Goal: Task Accomplishment & Management: Manage account settings

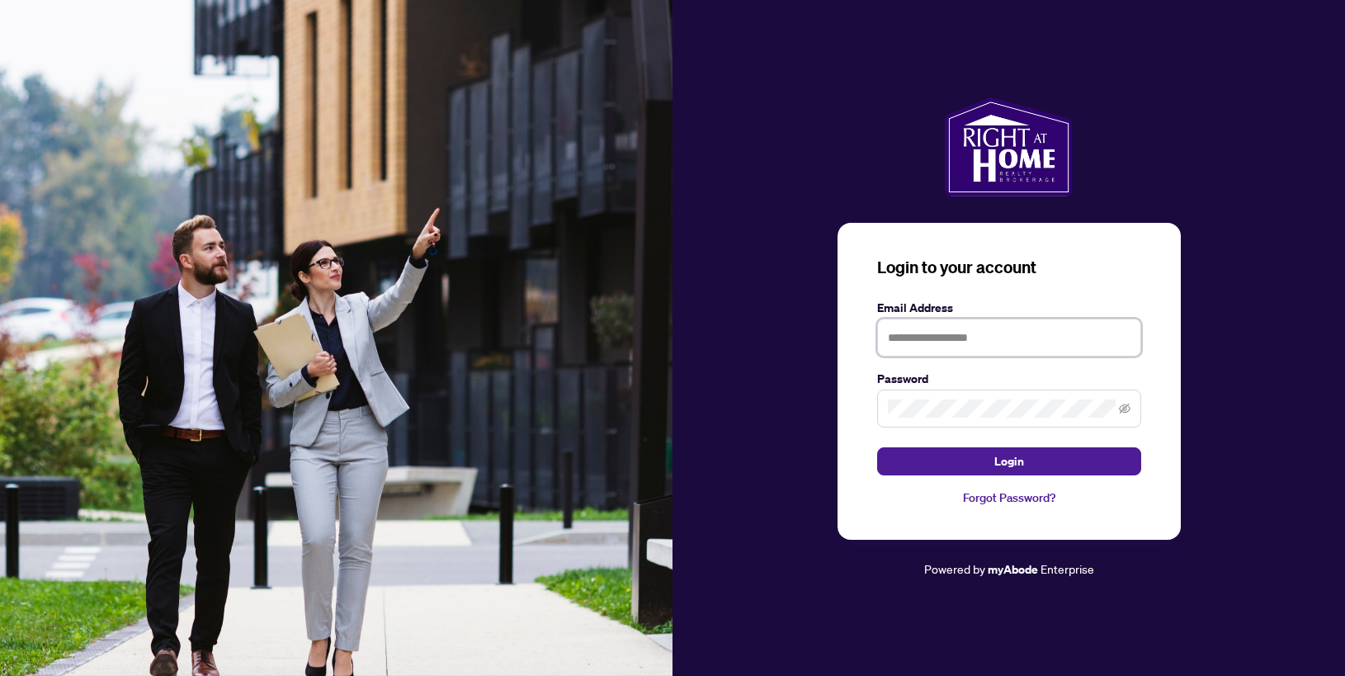
click at [1010, 336] on input "text" at bounding box center [1009, 338] width 264 height 38
type input "**********"
click at [1000, 397] on span at bounding box center [1009, 409] width 264 height 38
click at [877, 447] on button "Login" at bounding box center [1009, 461] width 264 height 28
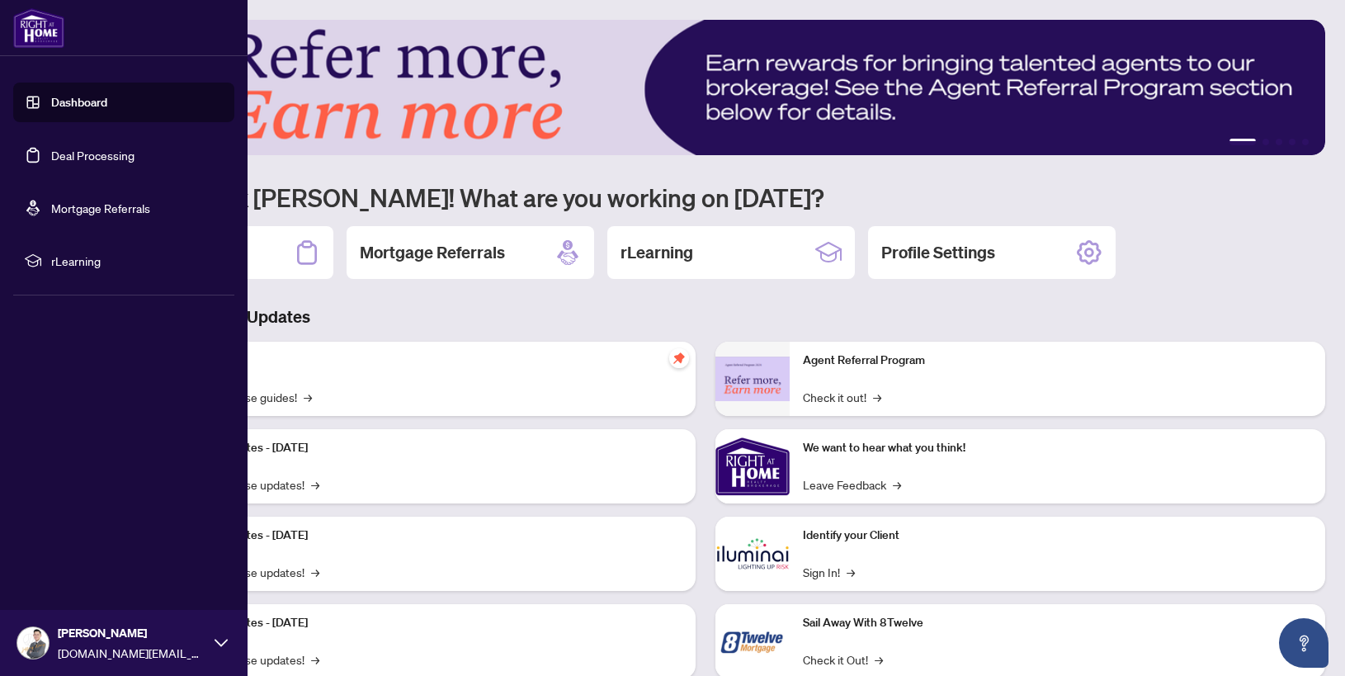
click at [51, 148] on link "Deal Processing" at bounding box center [92, 155] width 83 height 15
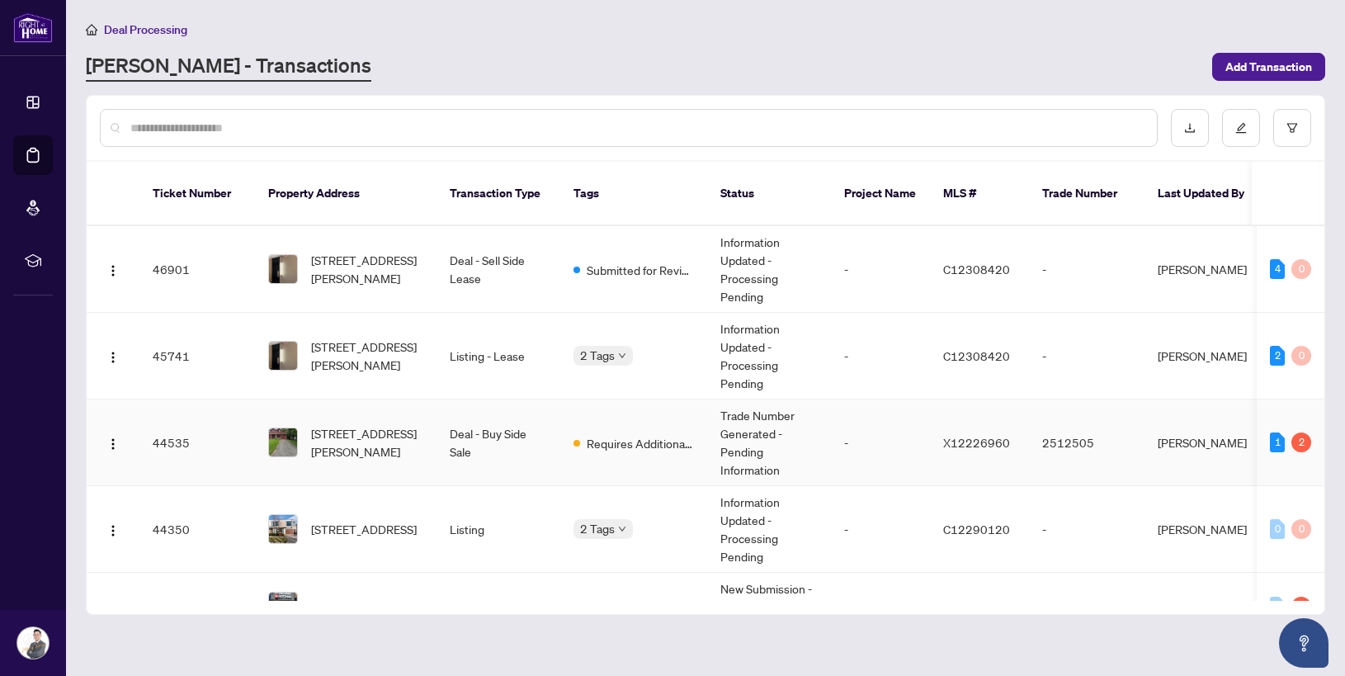
click at [536, 432] on td "Deal - Buy Side Sale" at bounding box center [499, 442] width 124 height 87
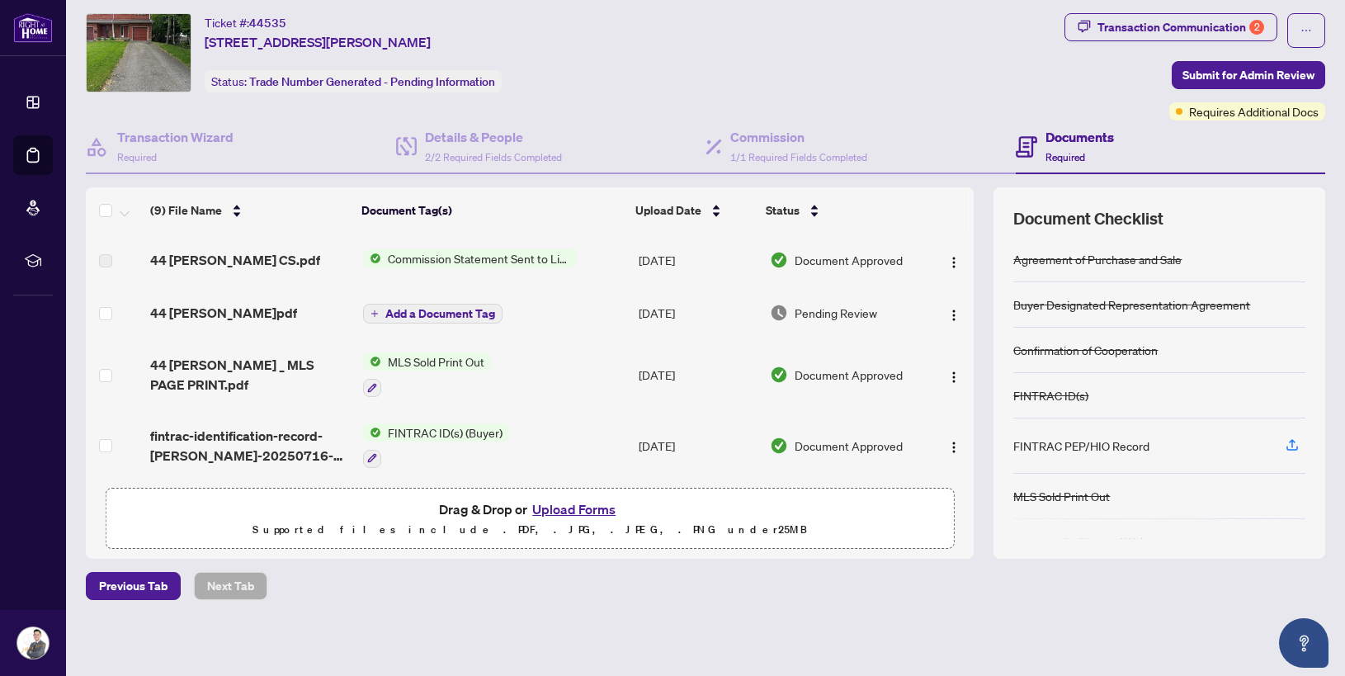
click at [327, 255] on div "44 [PERSON_NAME] CS.pdf" at bounding box center [250, 260] width 200 height 20
click at [947, 258] on img "button" at bounding box center [953, 262] width 13 height 13
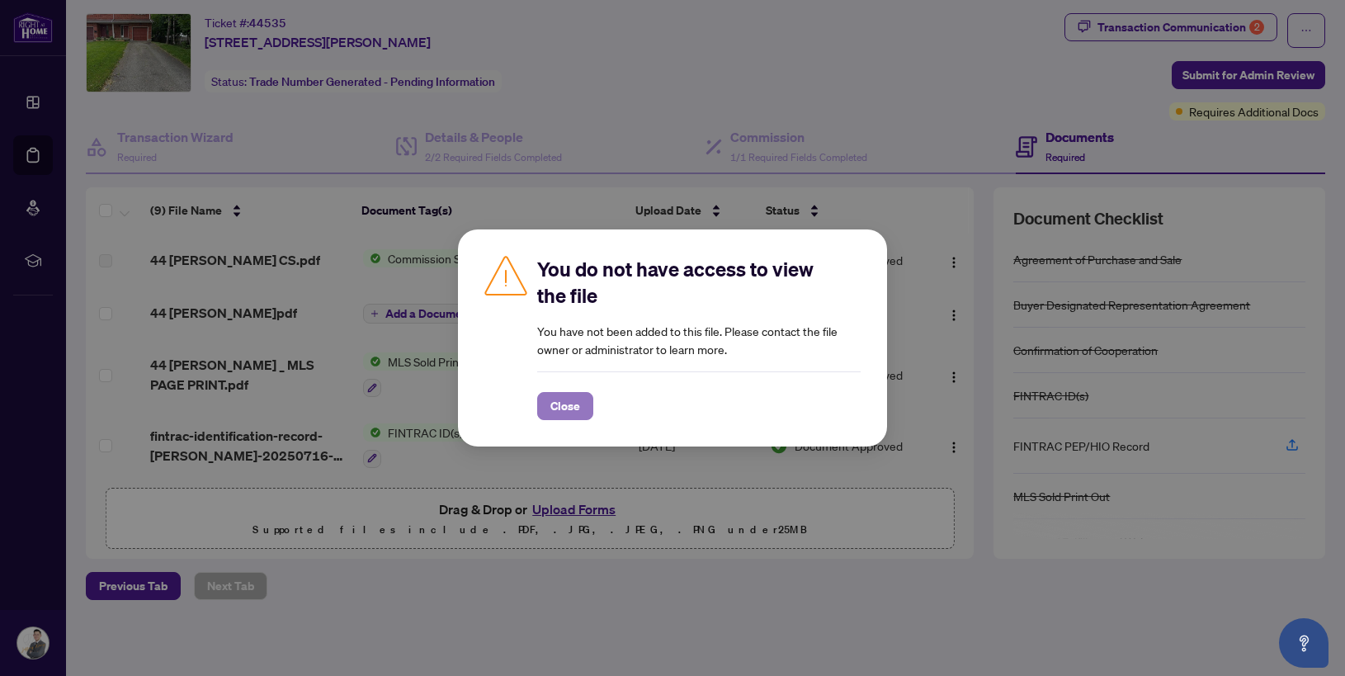
click at [592, 398] on button "Close" at bounding box center [565, 406] width 56 height 28
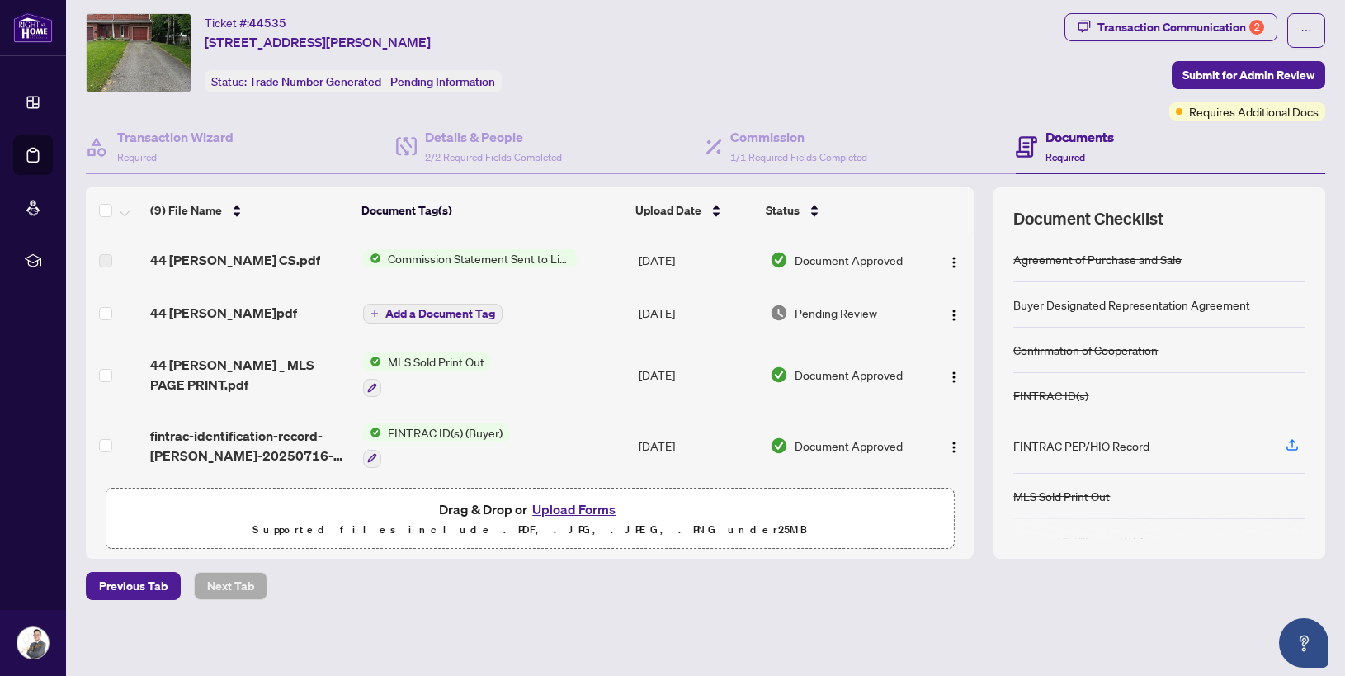
click at [287, 306] on div "44 [PERSON_NAME]pdf" at bounding box center [250, 313] width 200 height 20
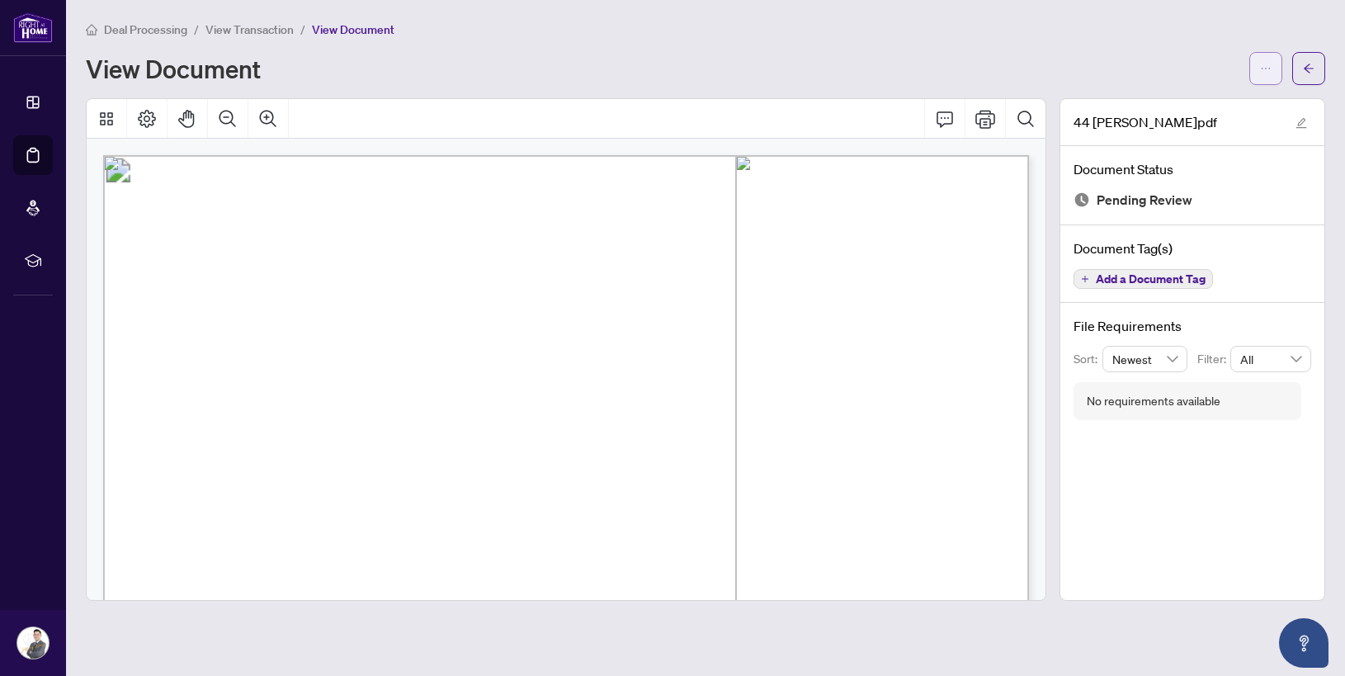
click at [1265, 66] on icon "ellipsis" at bounding box center [1266, 69] width 12 height 12
click at [1200, 109] on span "Download" at bounding box center [1206, 104] width 125 height 18
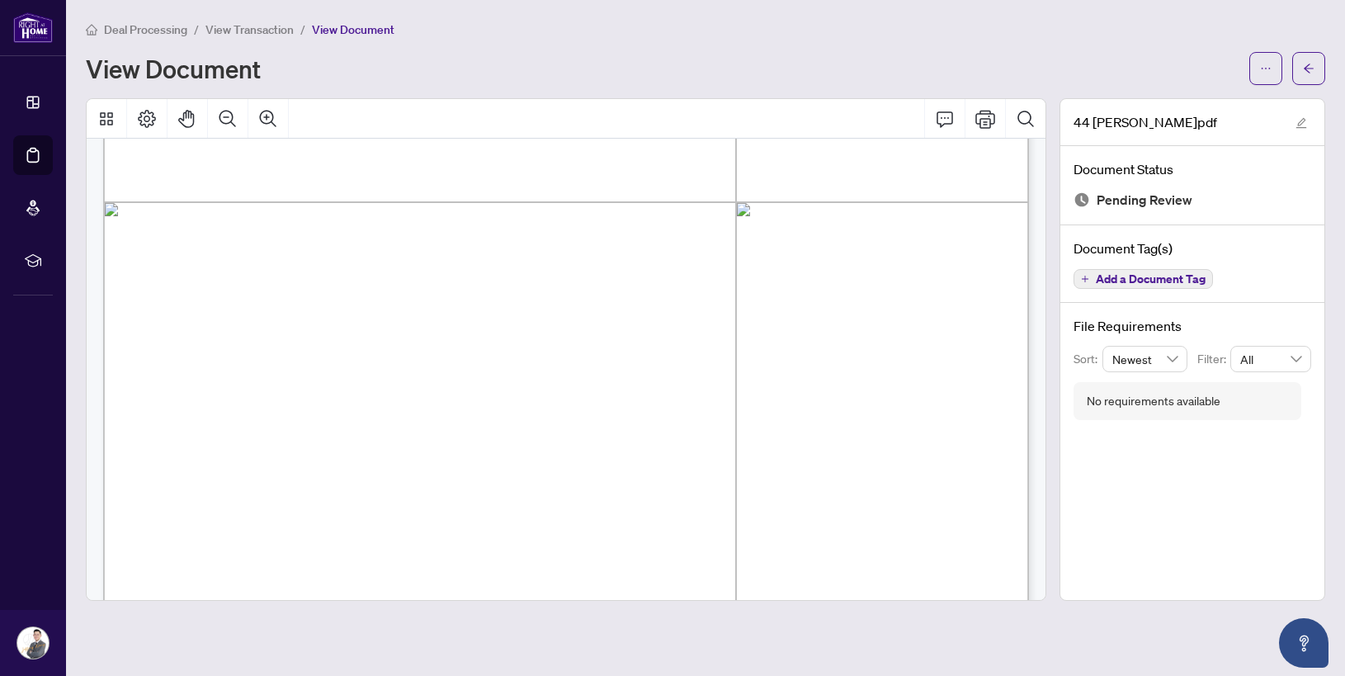
scroll to position [579, 0]
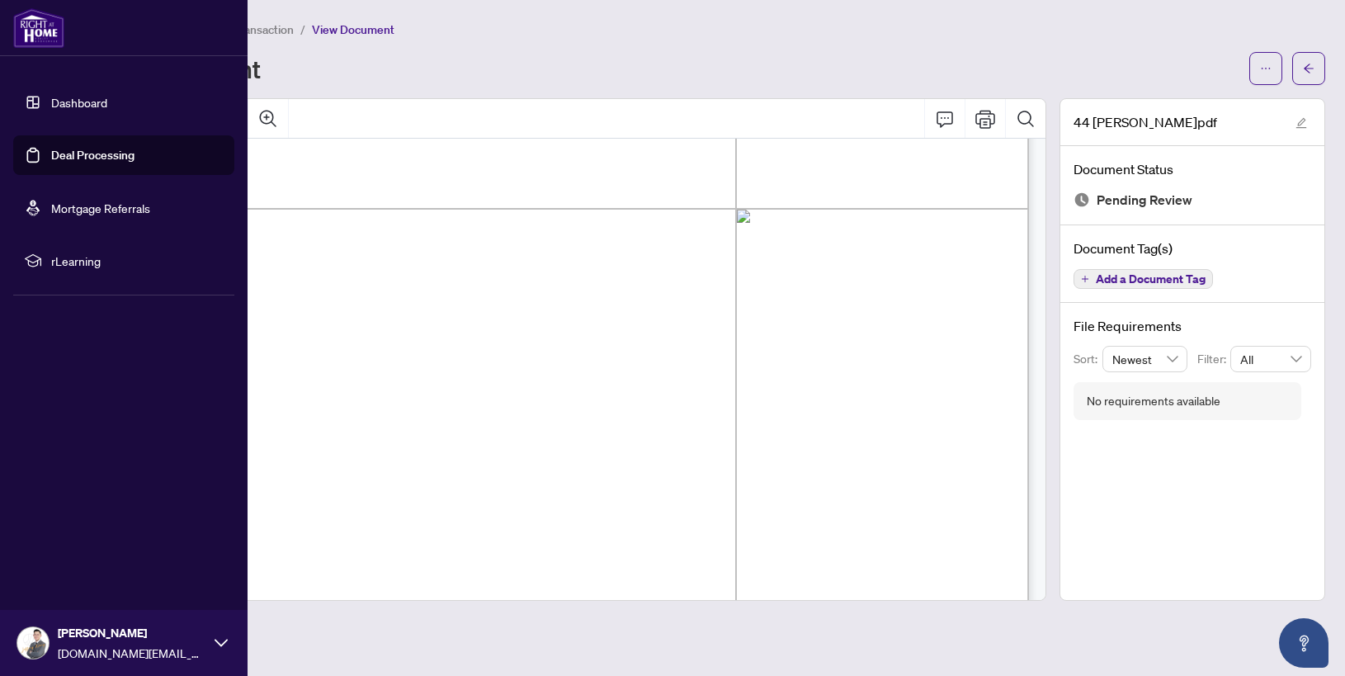
click at [51, 148] on link "Deal Processing" at bounding box center [92, 155] width 83 height 15
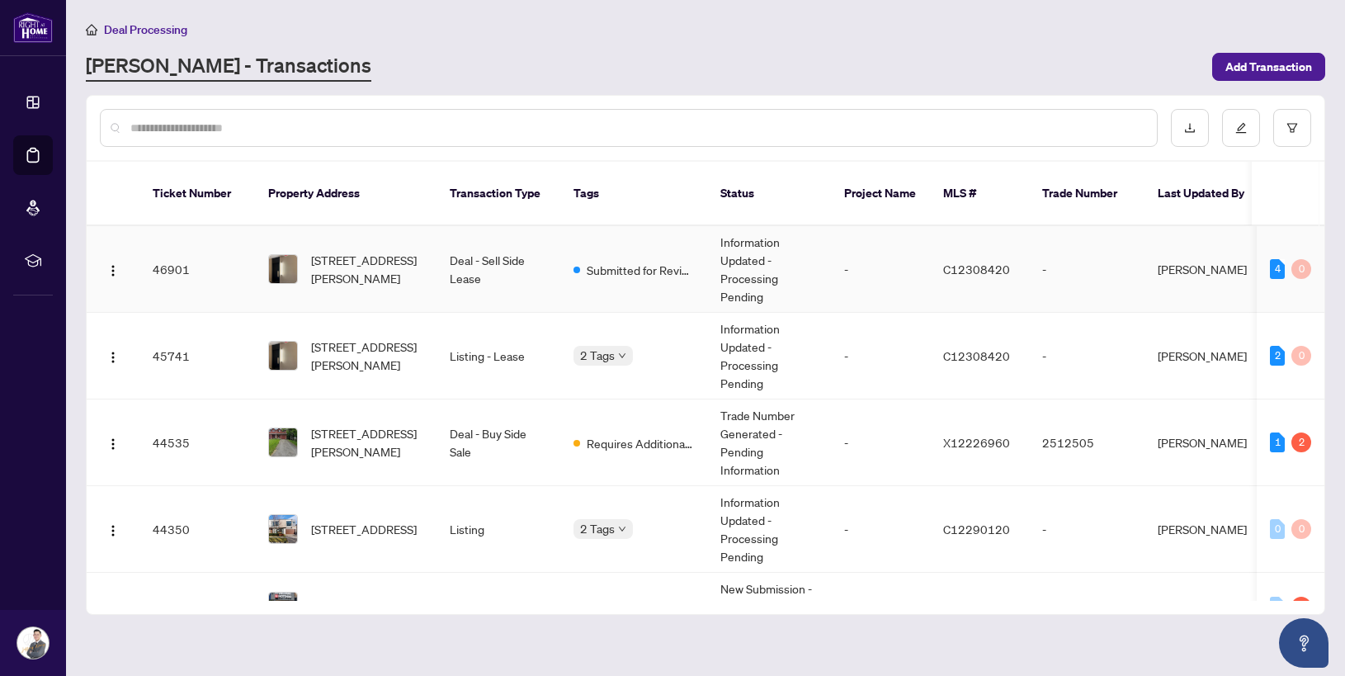
click at [538, 279] on td "Deal - Sell Side Lease" at bounding box center [499, 269] width 124 height 87
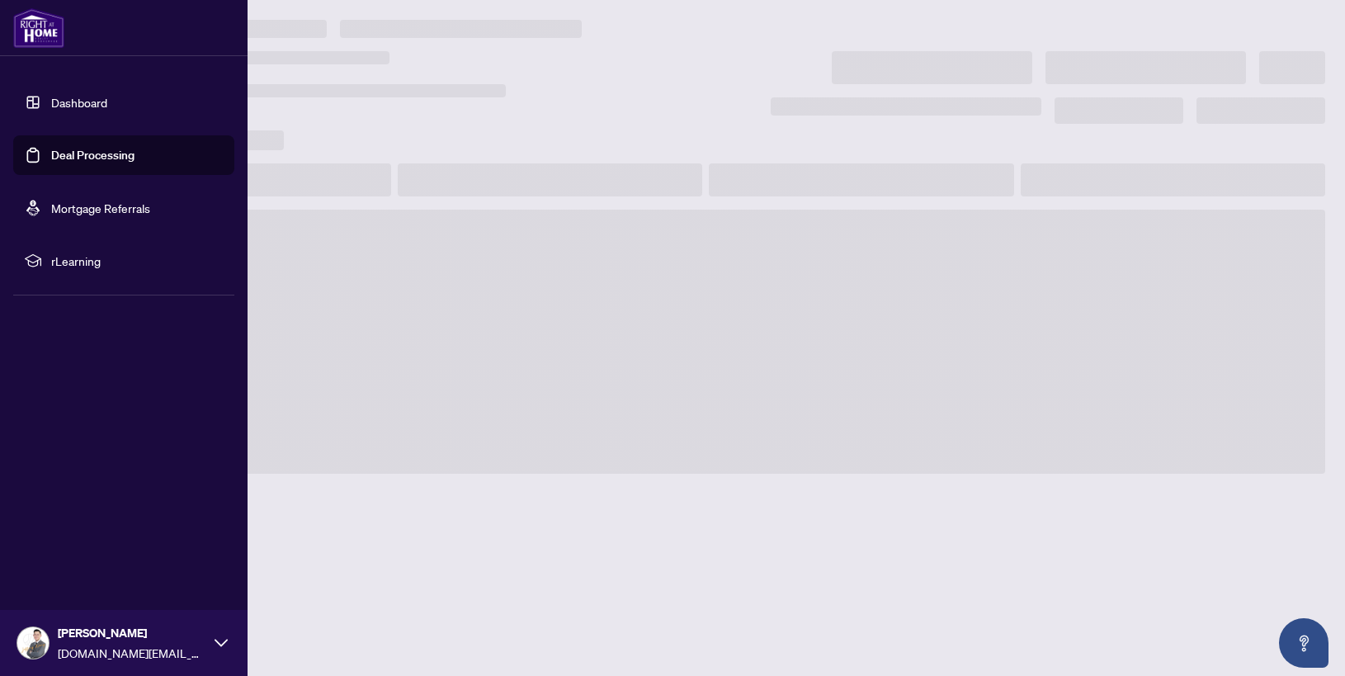
click at [51, 151] on link "Deal Processing" at bounding box center [92, 155] width 83 height 15
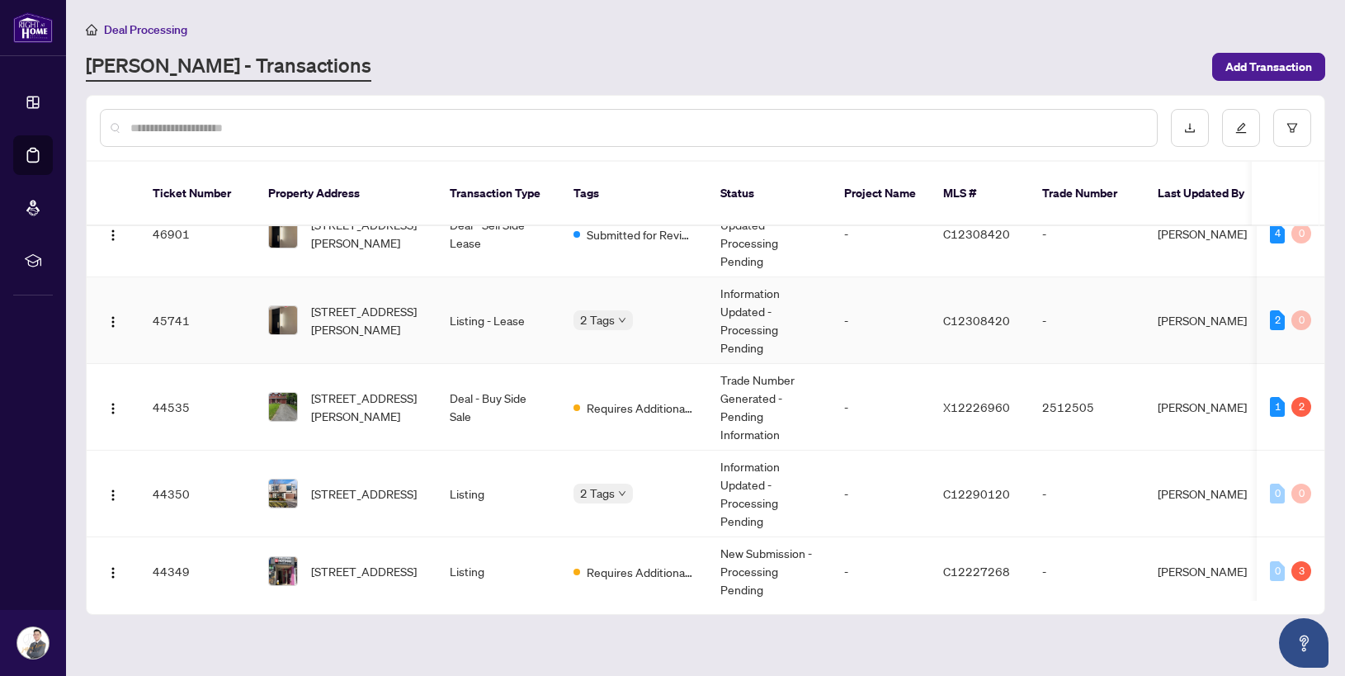
scroll to position [41, 0]
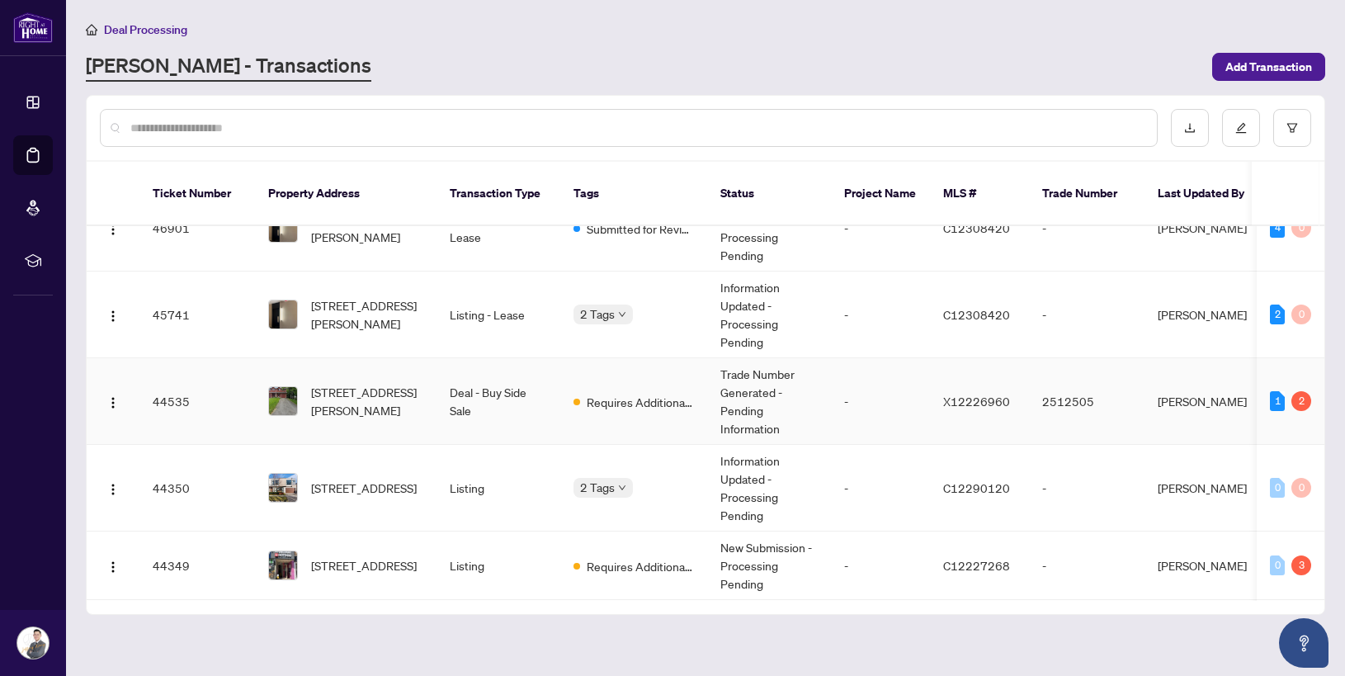
click at [510, 406] on td "Deal - Buy Side Sale" at bounding box center [499, 401] width 124 height 87
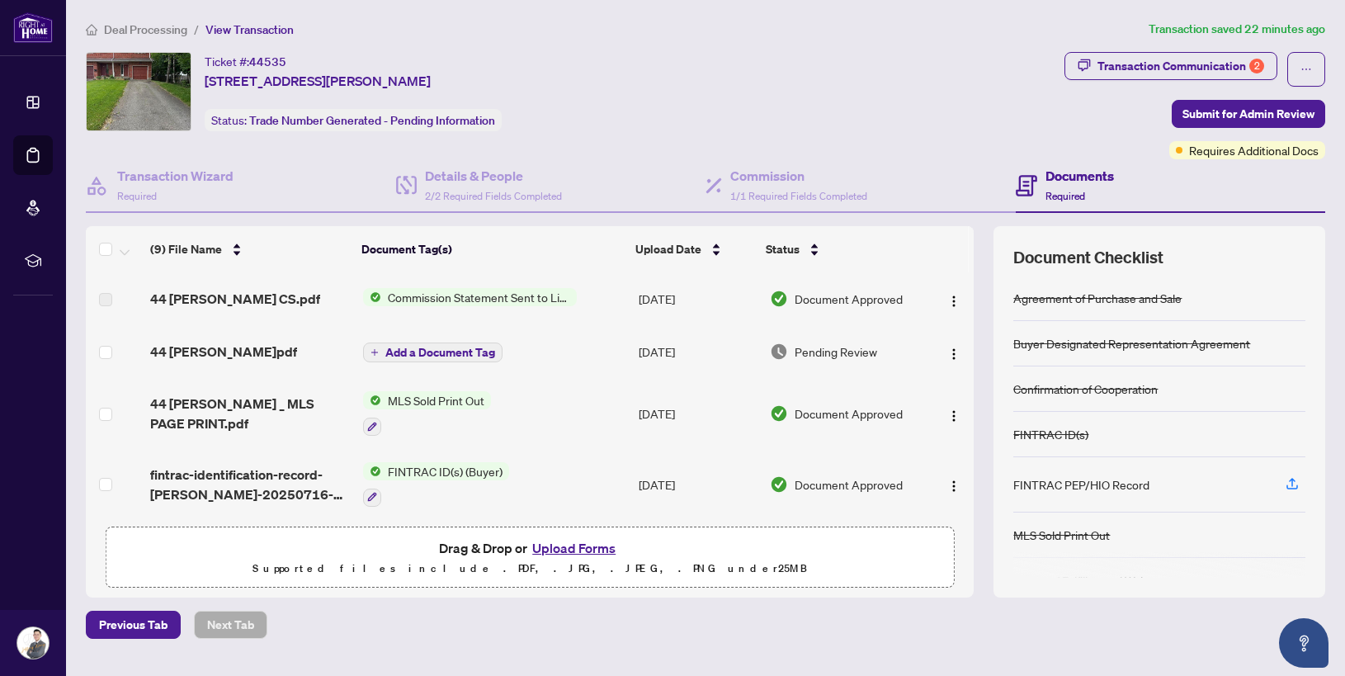
scroll to position [6, 0]
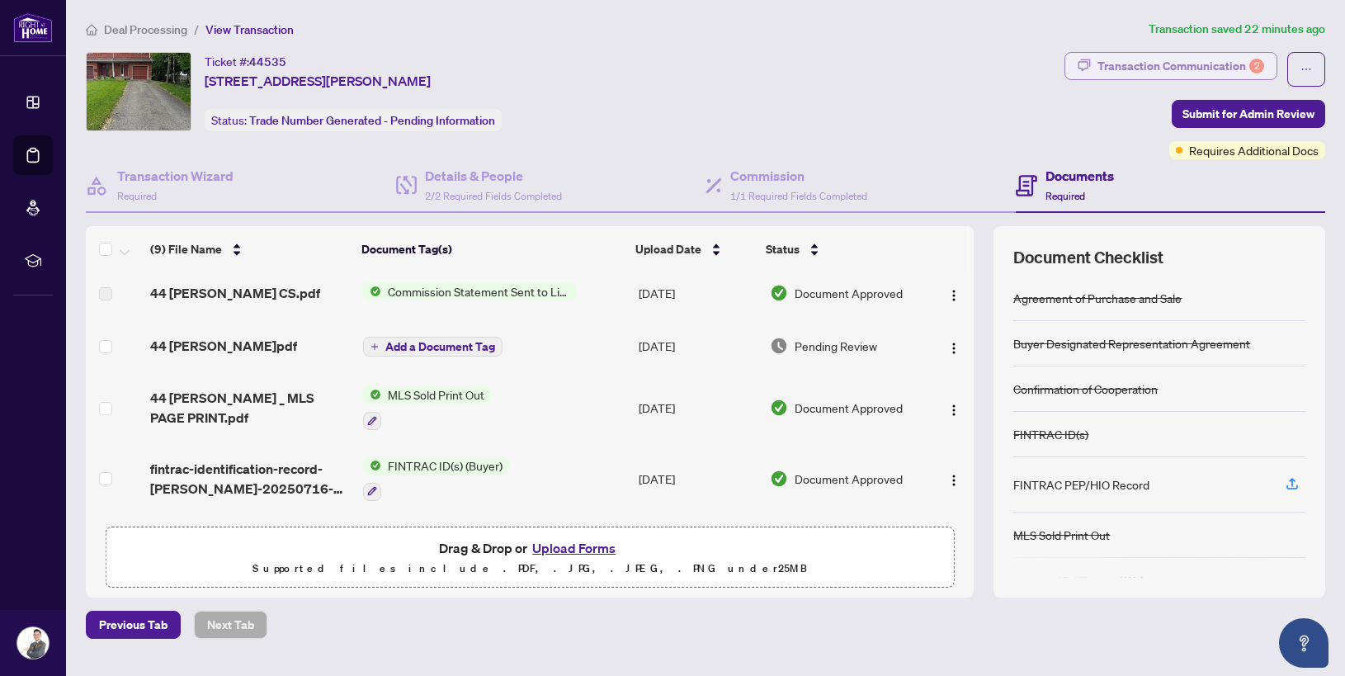
click at [1228, 54] on div "Transaction Communication 2" at bounding box center [1181, 66] width 167 height 26
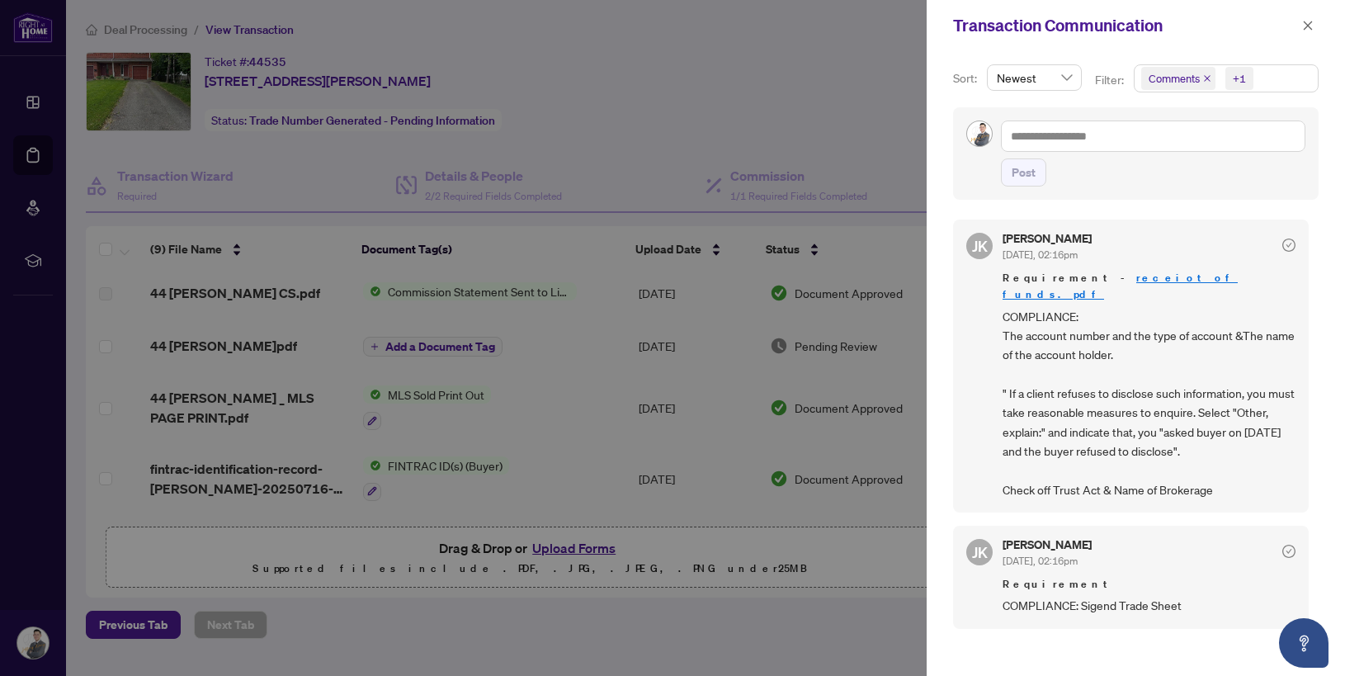
scroll to position [3, 0]
click at [738, 432] on div at bounding box center [672, 338] width 1345 height 676
click at [1310, 31] on icon "close" at bounding box center [1308, 26] width 12 height 12
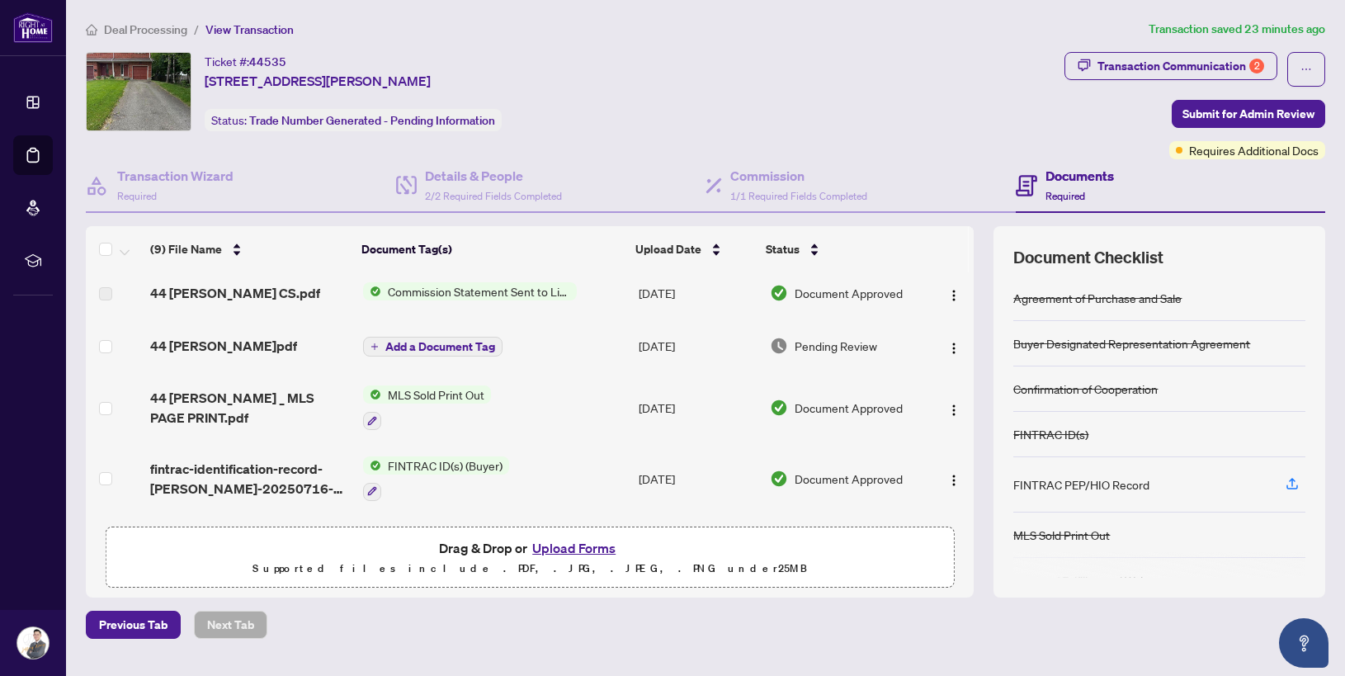
scroll to position [18, 0]
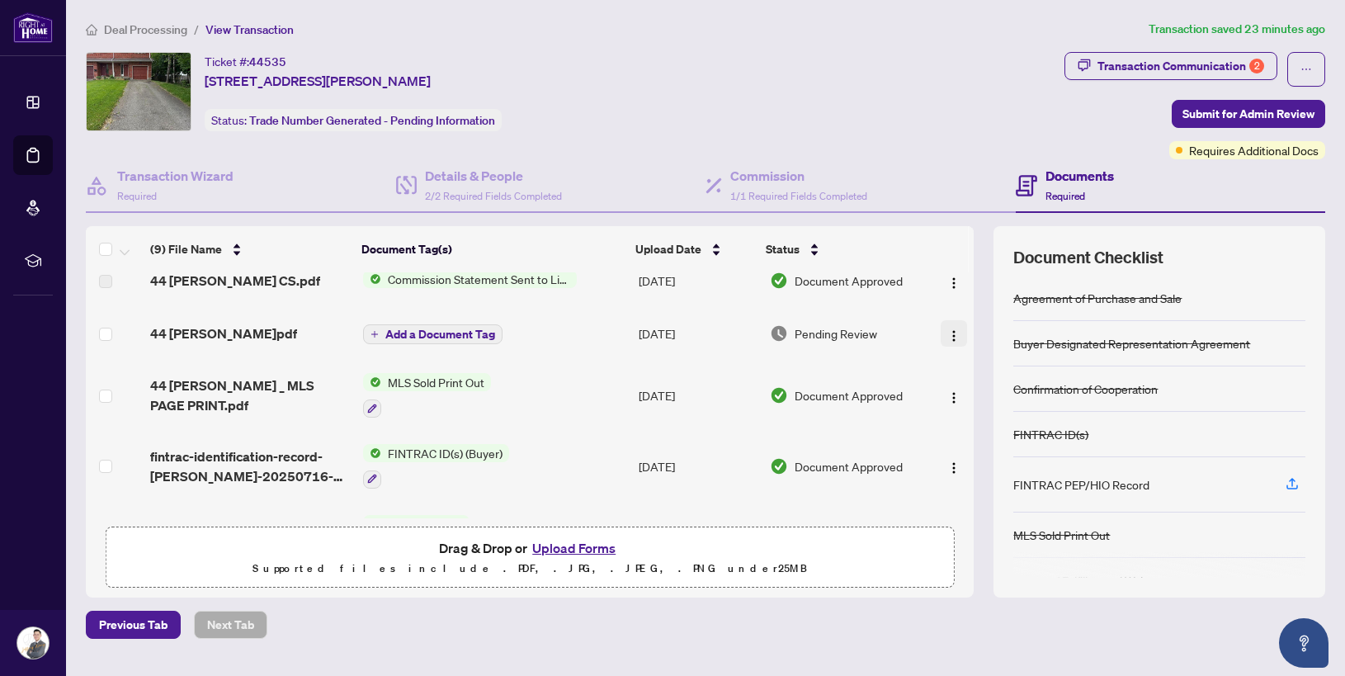
click at [958, 330] on button "button" at bounding box center [954, 333] width 26 height 26
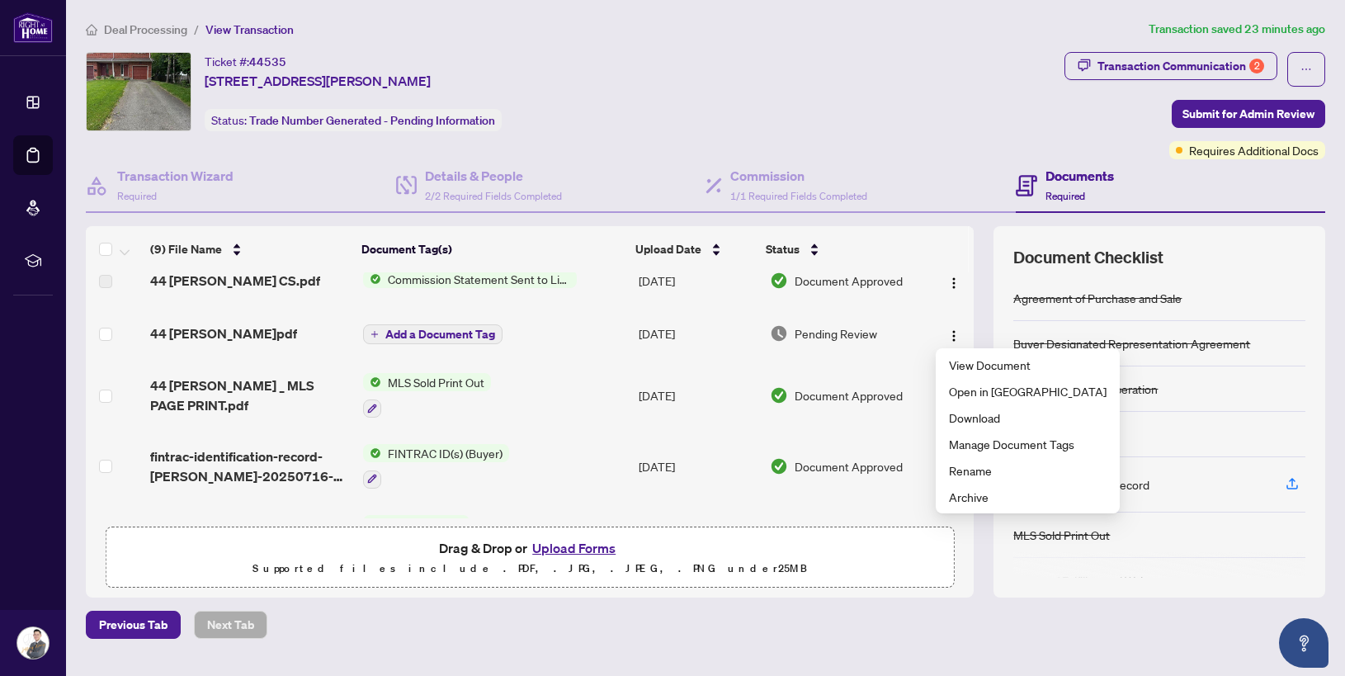
click at [898, 347] on td "Pending Review" at bounding box center [845, 333] width 164 height 53
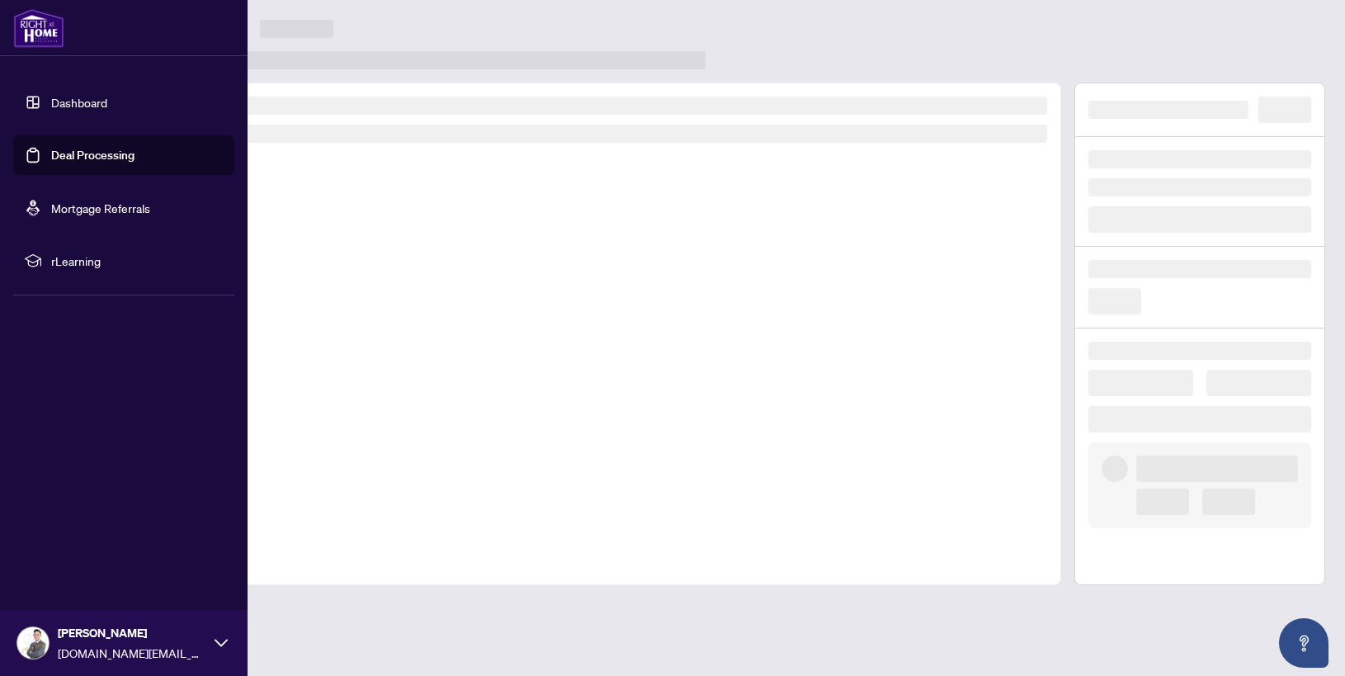
click at [51, 148] on link "Deal Processing" at bounding box center [92, 155] width 83 height 15
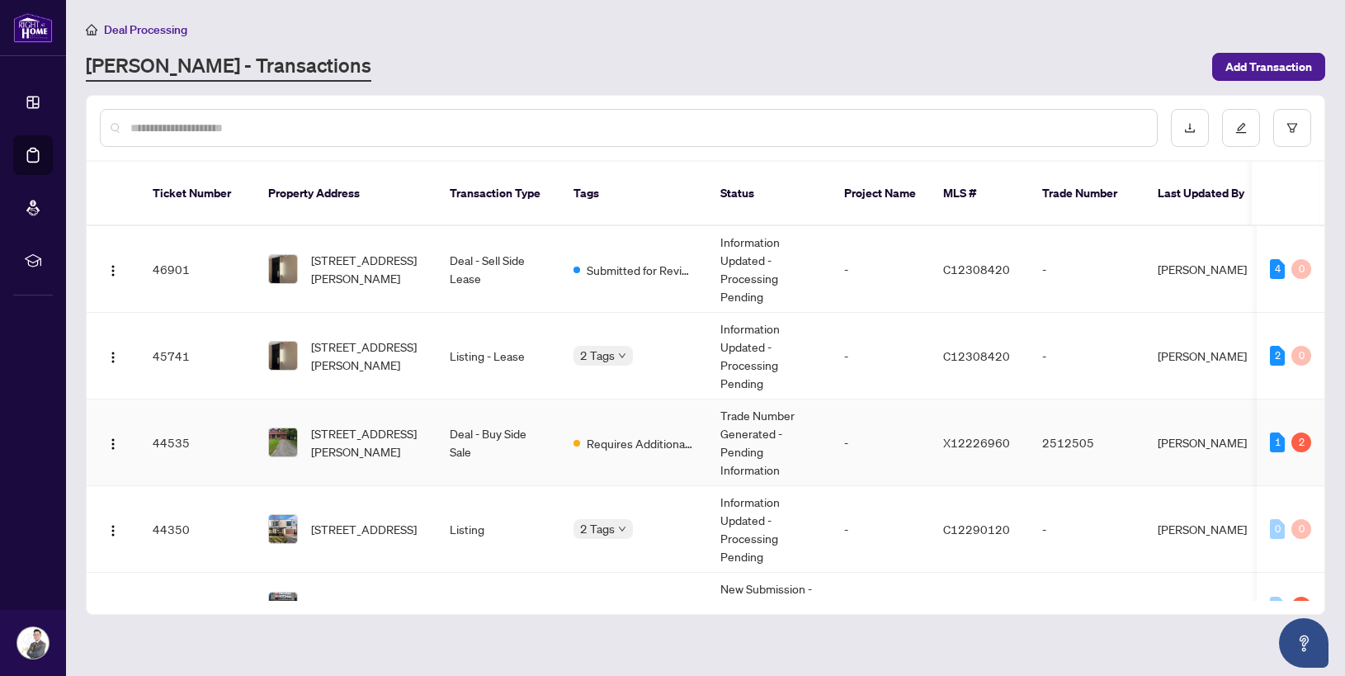
click at [406, 457] on td "[STREET_ADDRESS][PERSON_NAME]" at bounding box center [346, 442] width 182 height 87
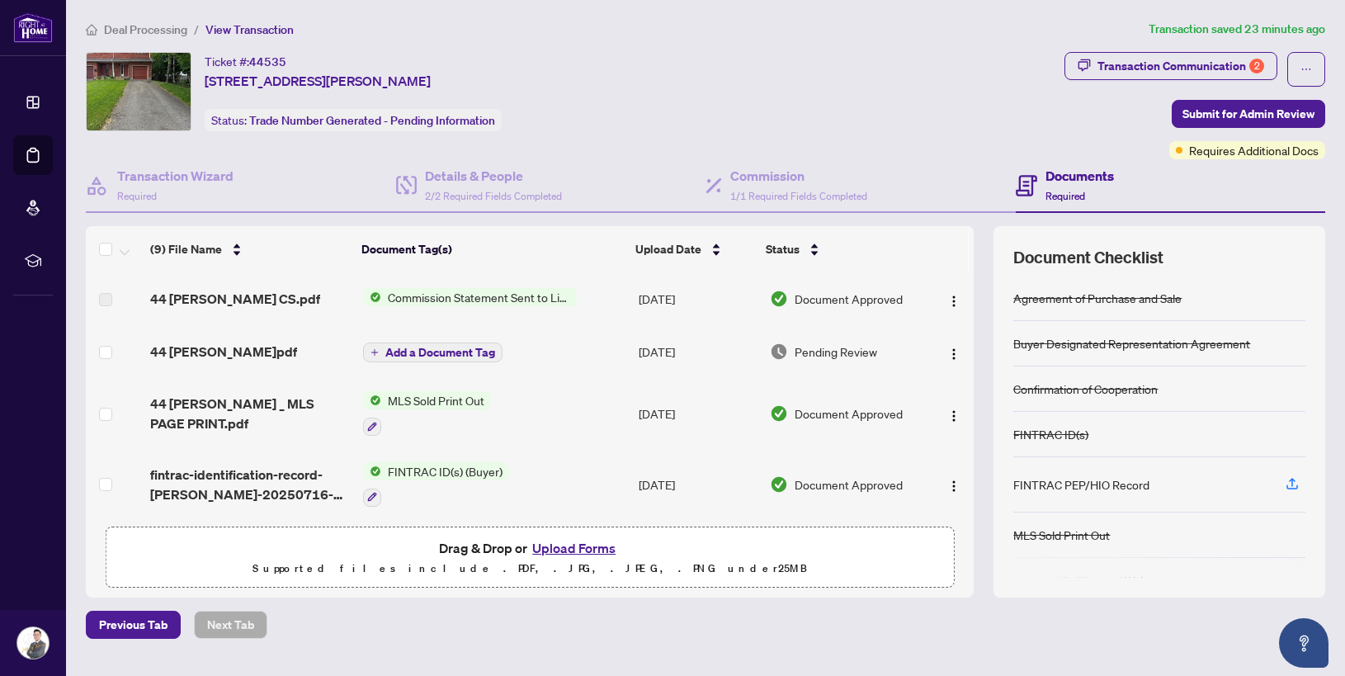
click at [595, 542] on button "Upload Forms" at bounding box center [573, 547] width 93 height 21
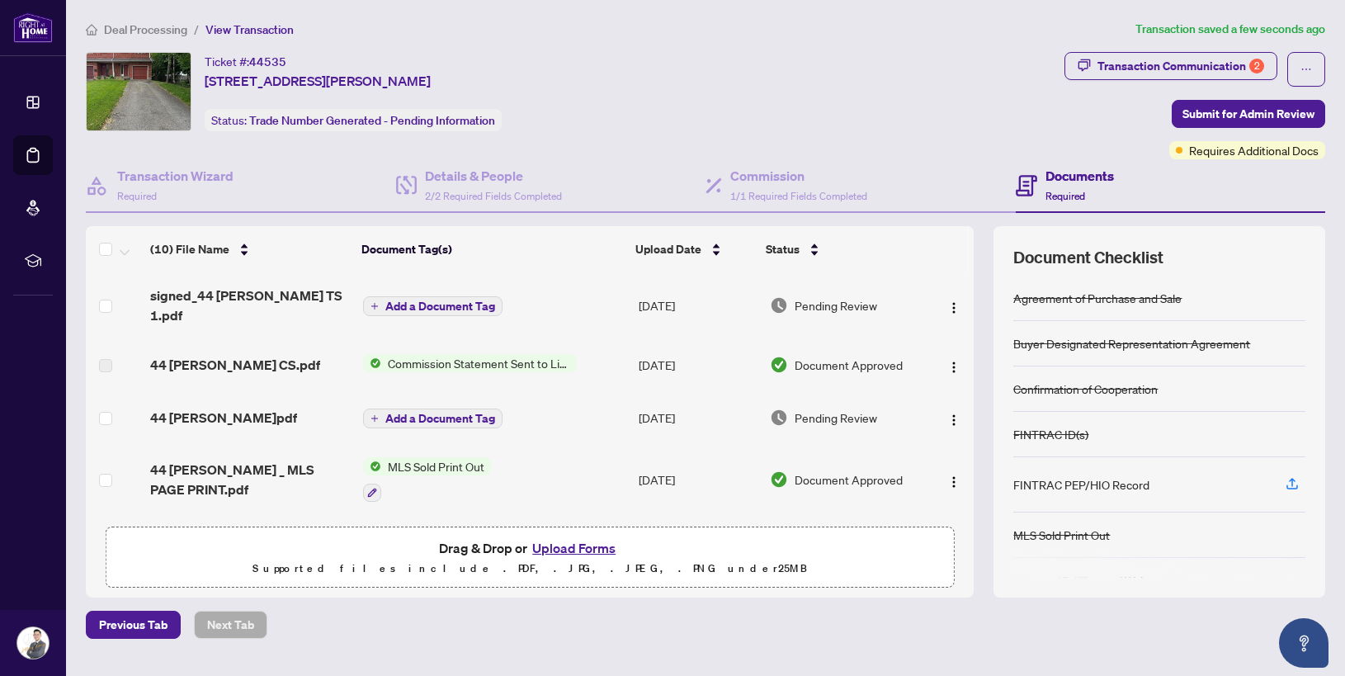
click at [475, 300] on span "Add a Document Tag" at bounding box center [440, 306] width 110 height 12
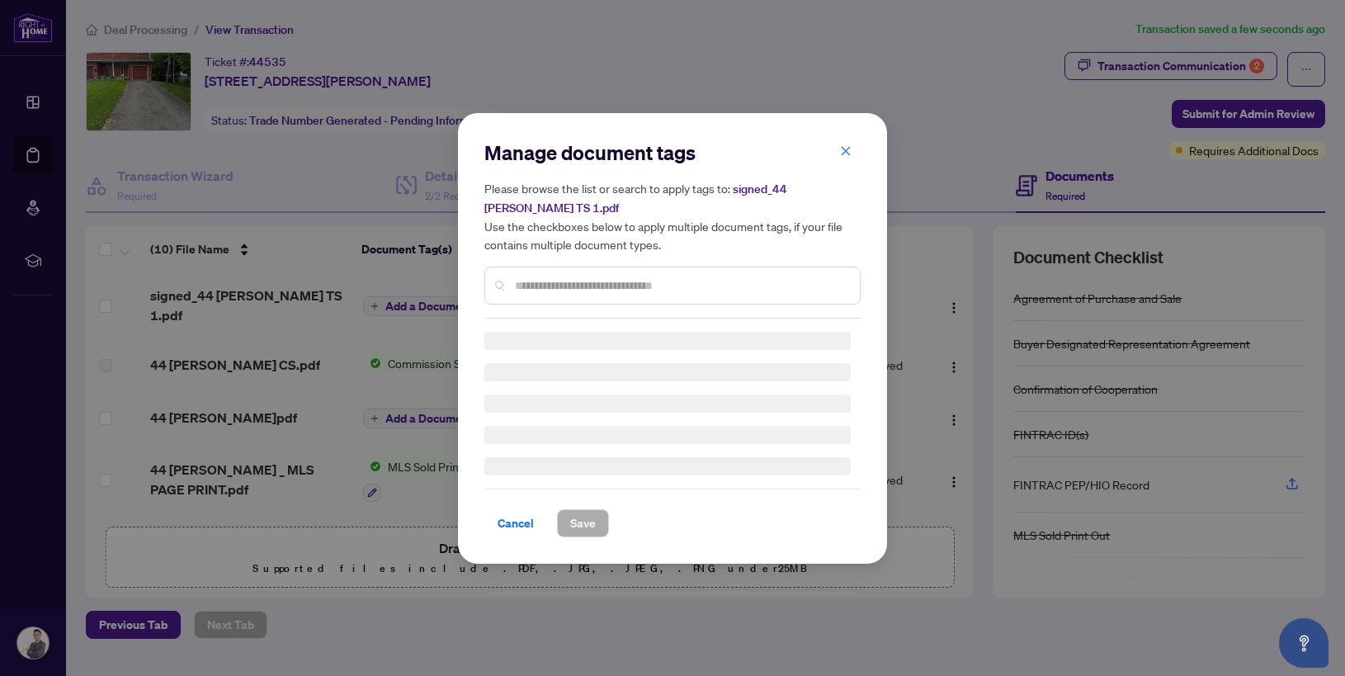
click at [593, 289] on input "text" at bounding box center [681, 285] width 332 height 18
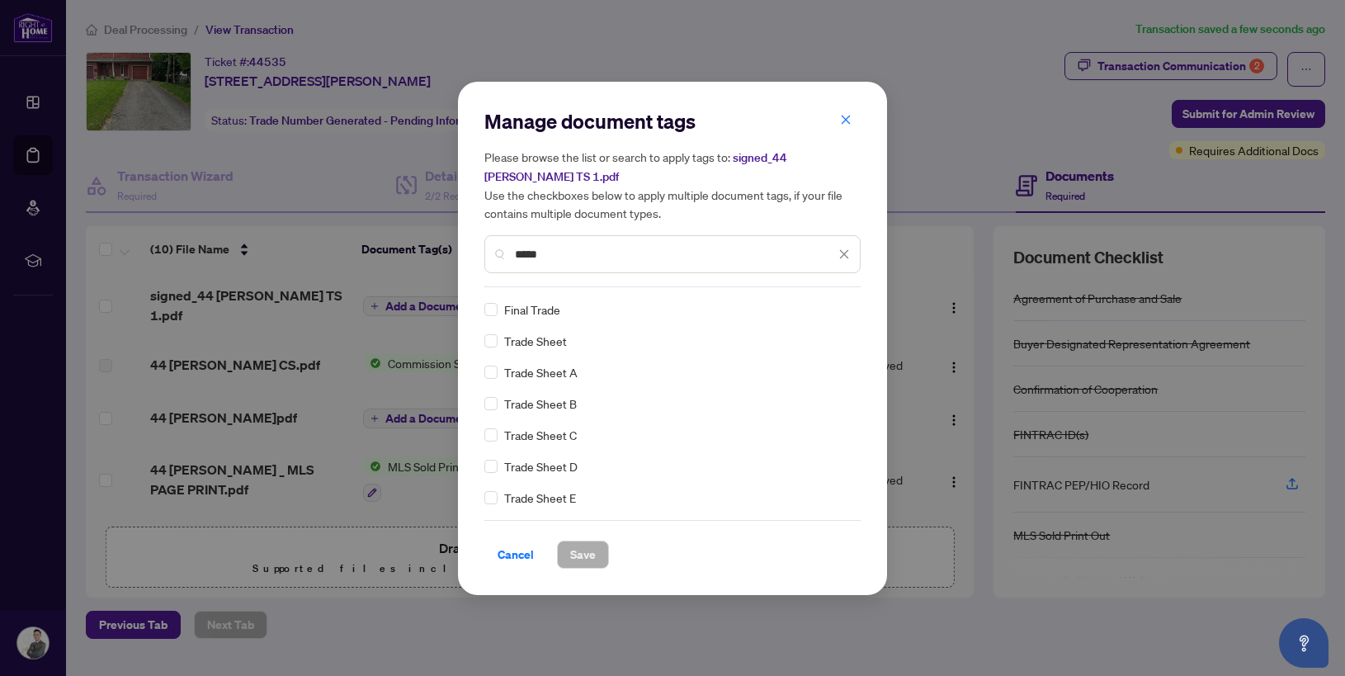
type input "*****"
click at [590, 559] on span "Save" at bounding box center [583, 554] width 26 height 26
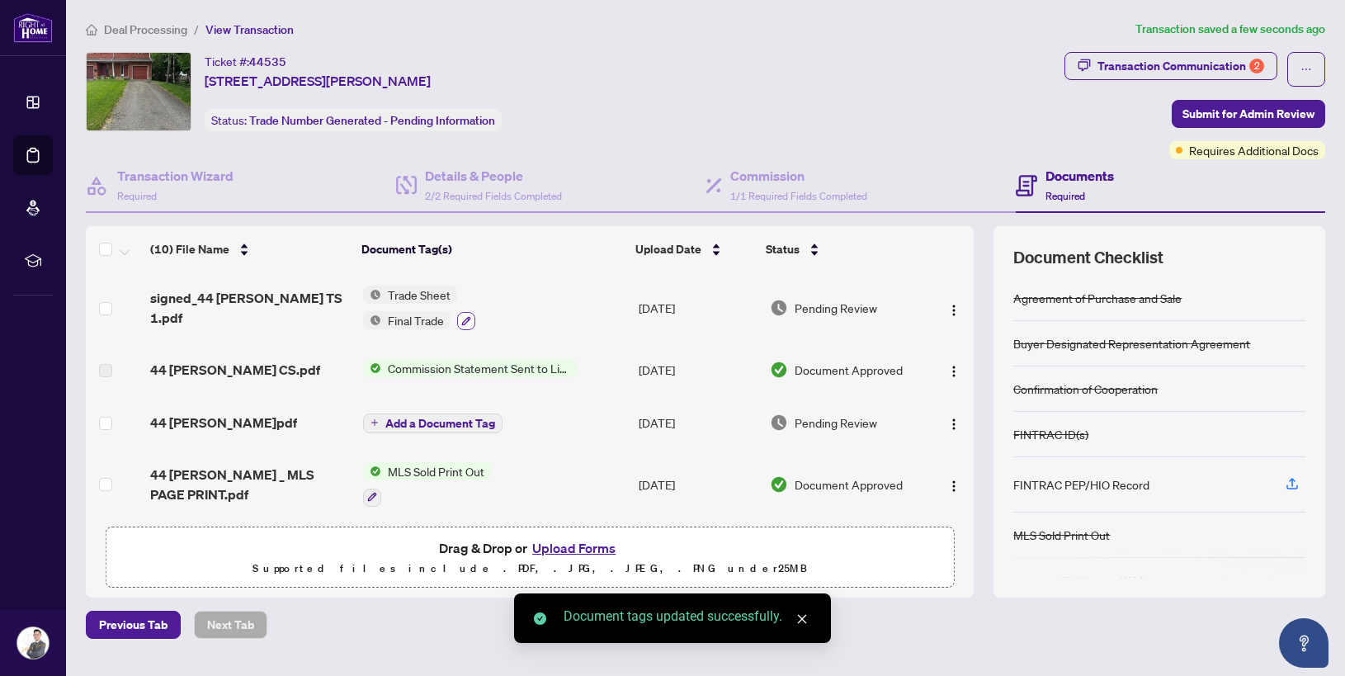
click at [470, 321] on icon "button" at bounding box center [466, 321] width 10 height 10
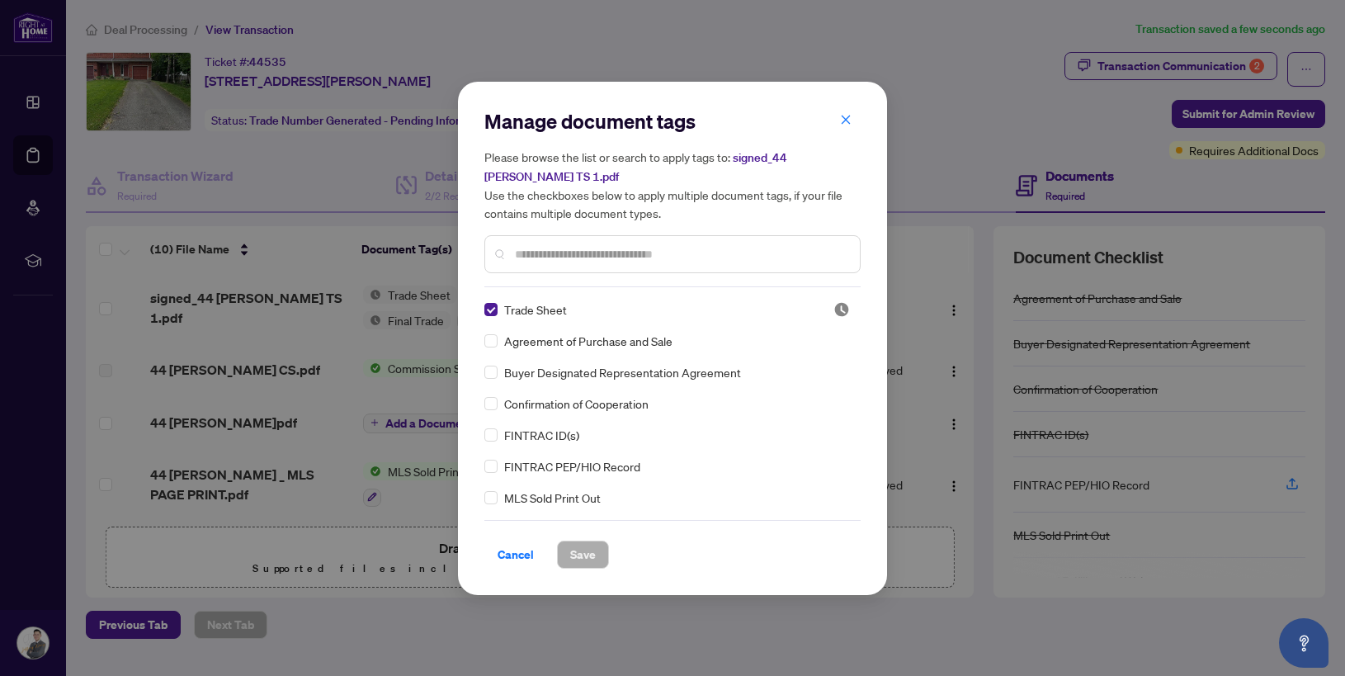
click at [597, 250] on input "text" at bounding box center [681, 254] width 332 height 18
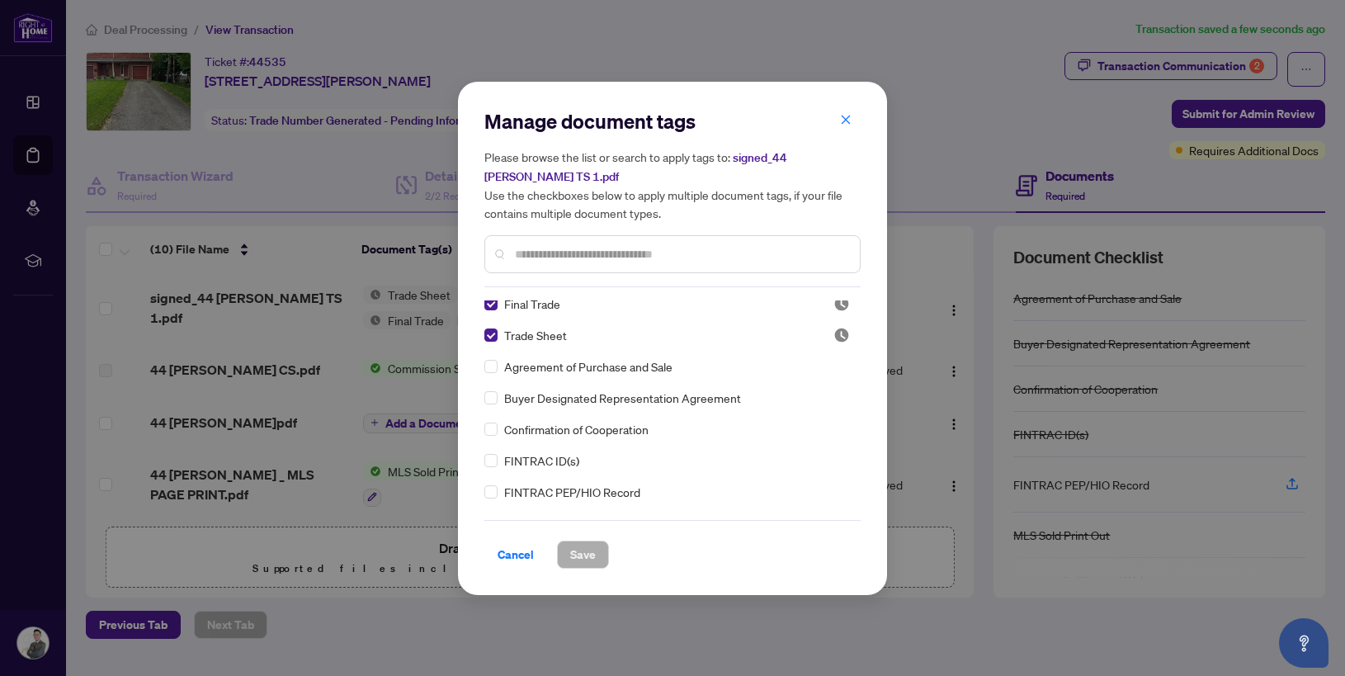
scroll to position [0, 0]
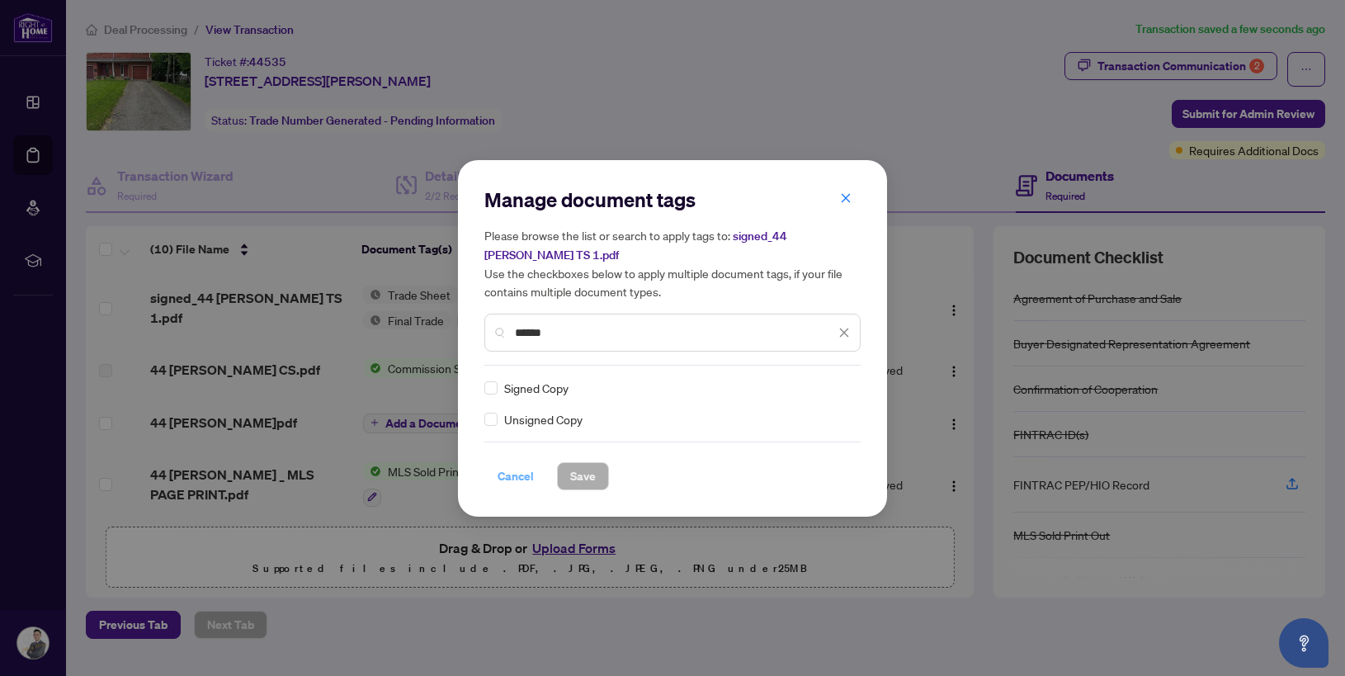
type input "******"
click at [519, 471] on span "Cancel" at bounding box center [516, 476] width 36 height 26
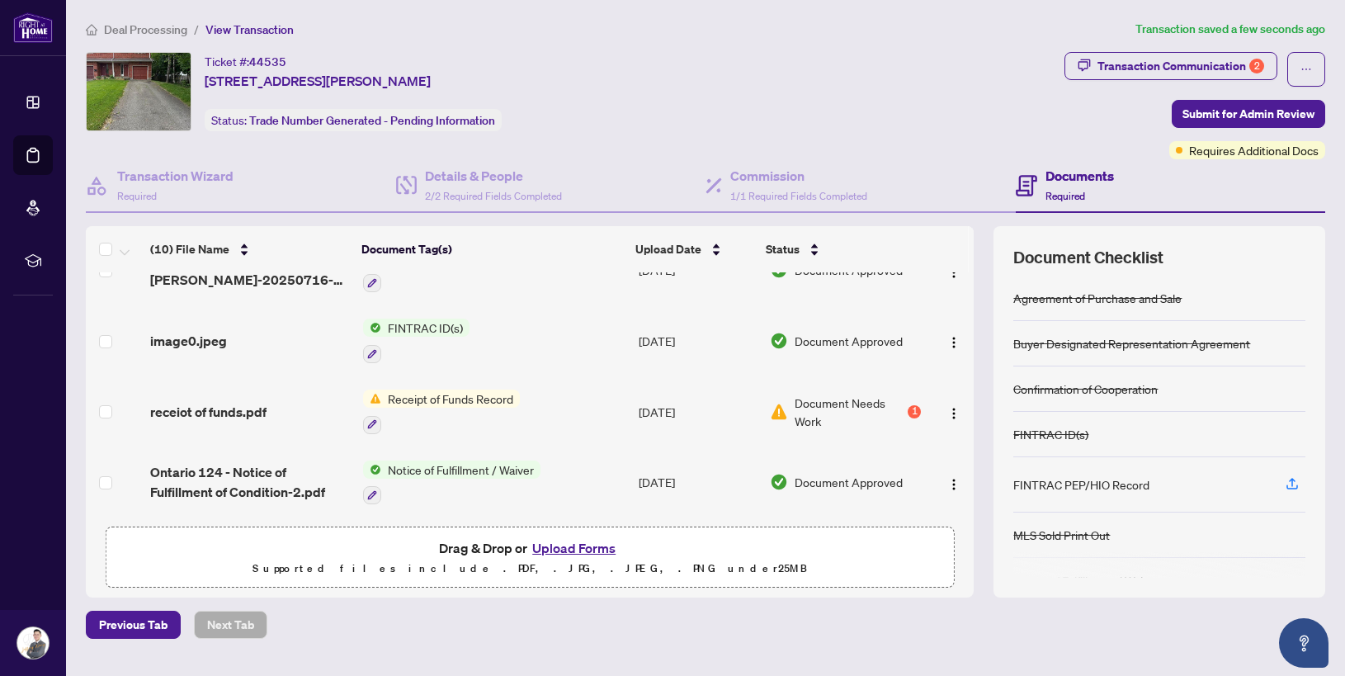
scroll to position [289, 0]
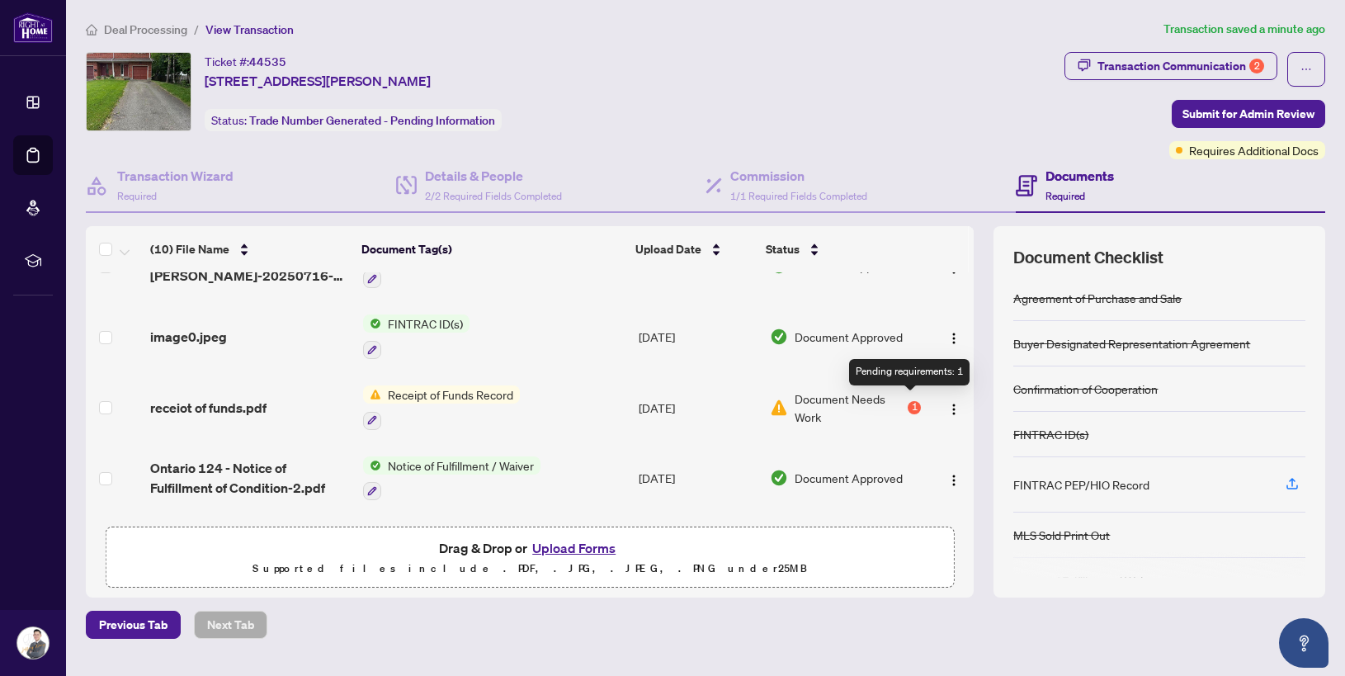
click at [908, 401] on div "1" at bounding box center [914, 407] width 13 height 13
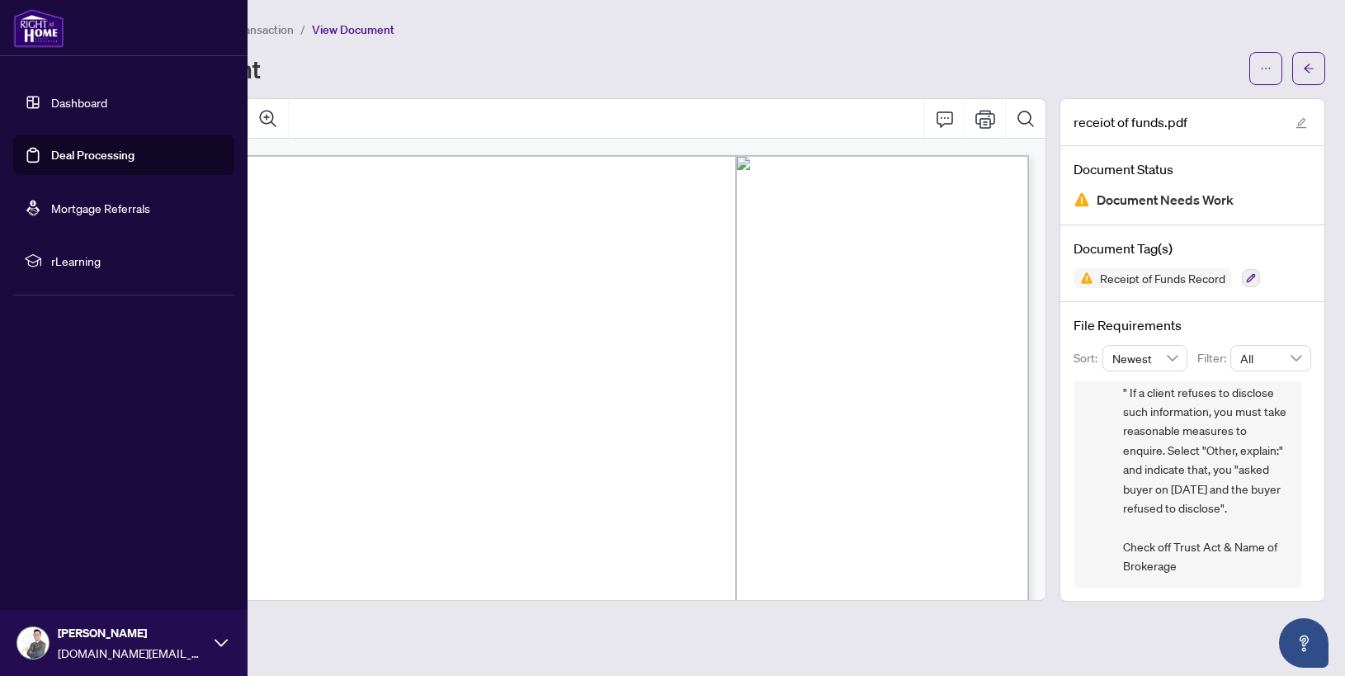
click at [51, 158] on link "Deal Processing" at bounding box center [92, 155] width 83 height 15
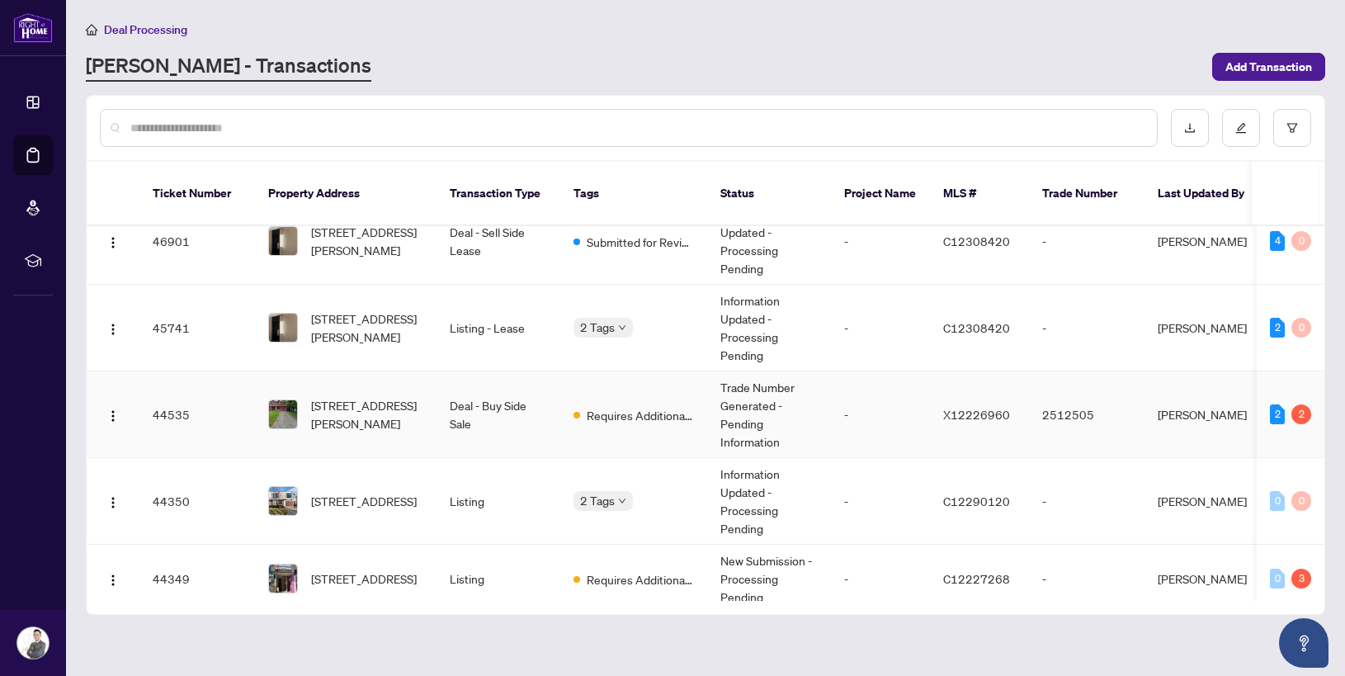
scroll to position [36, 0]
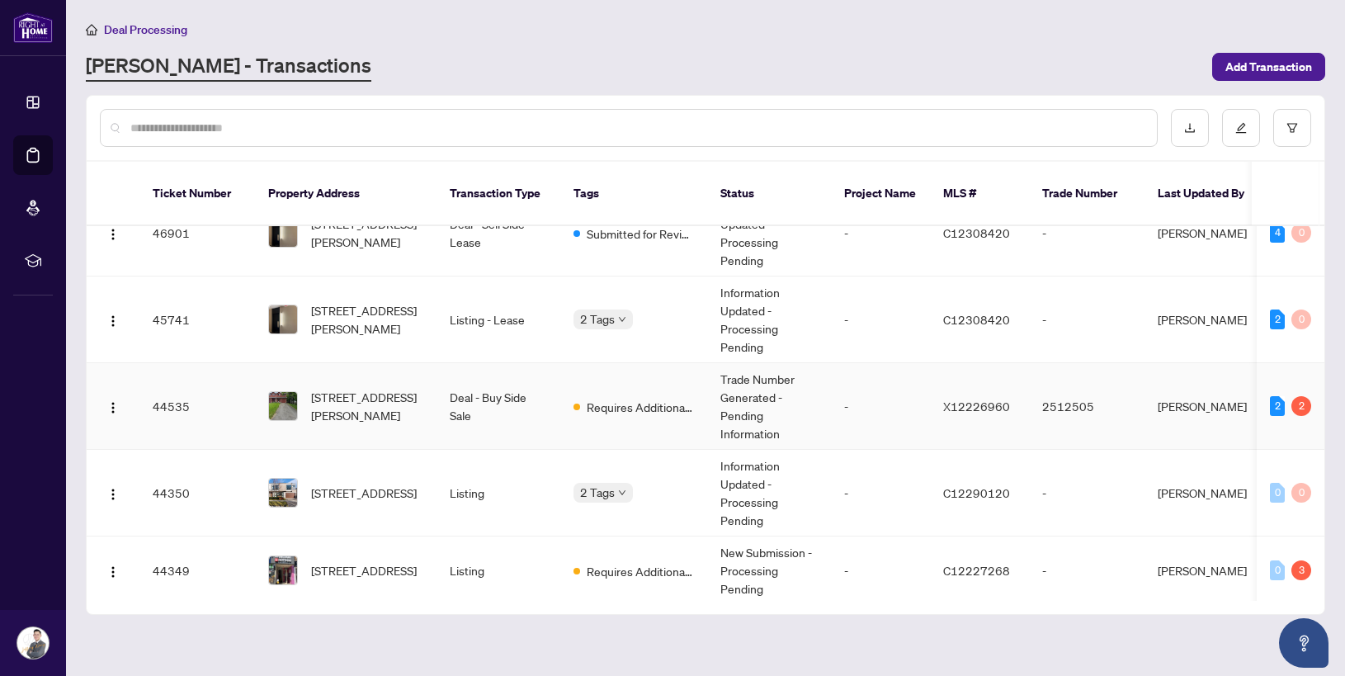
click at [531, 401] on td "Deal - Buy Side Sale" at bounding box center [499, 406] width 124 height 87
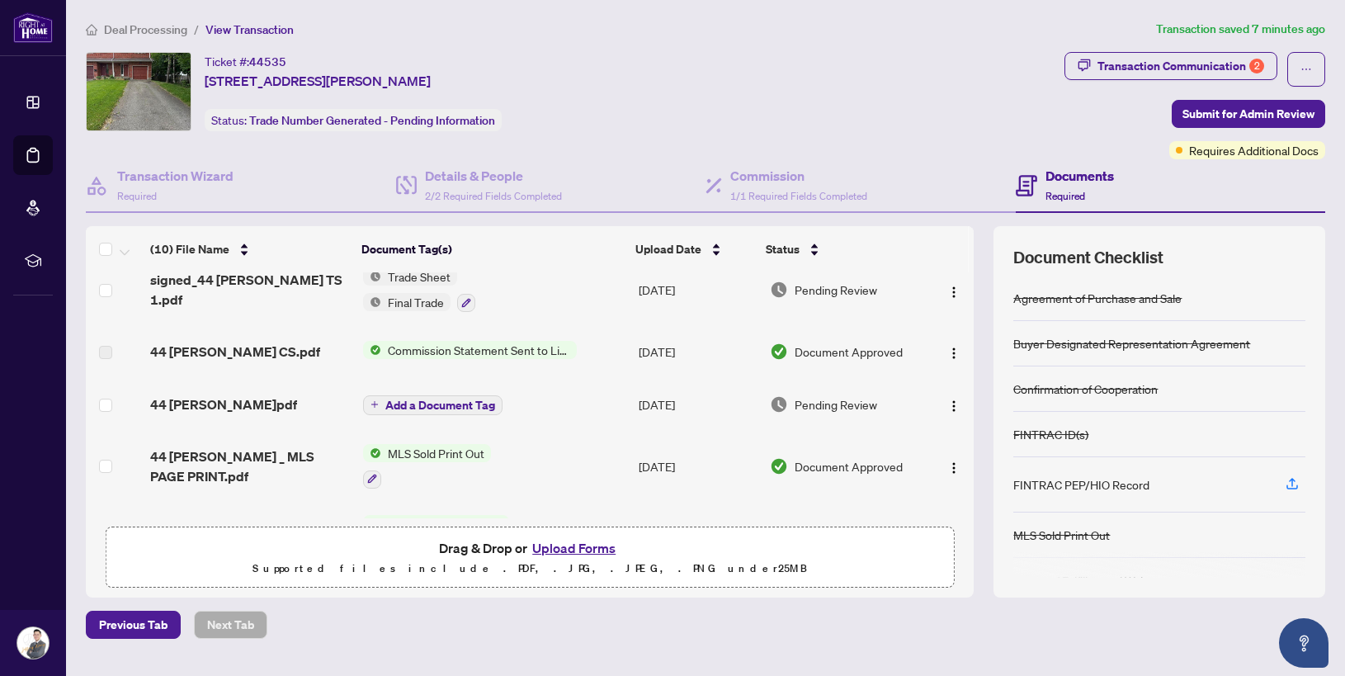
scroll to position [25, 0]
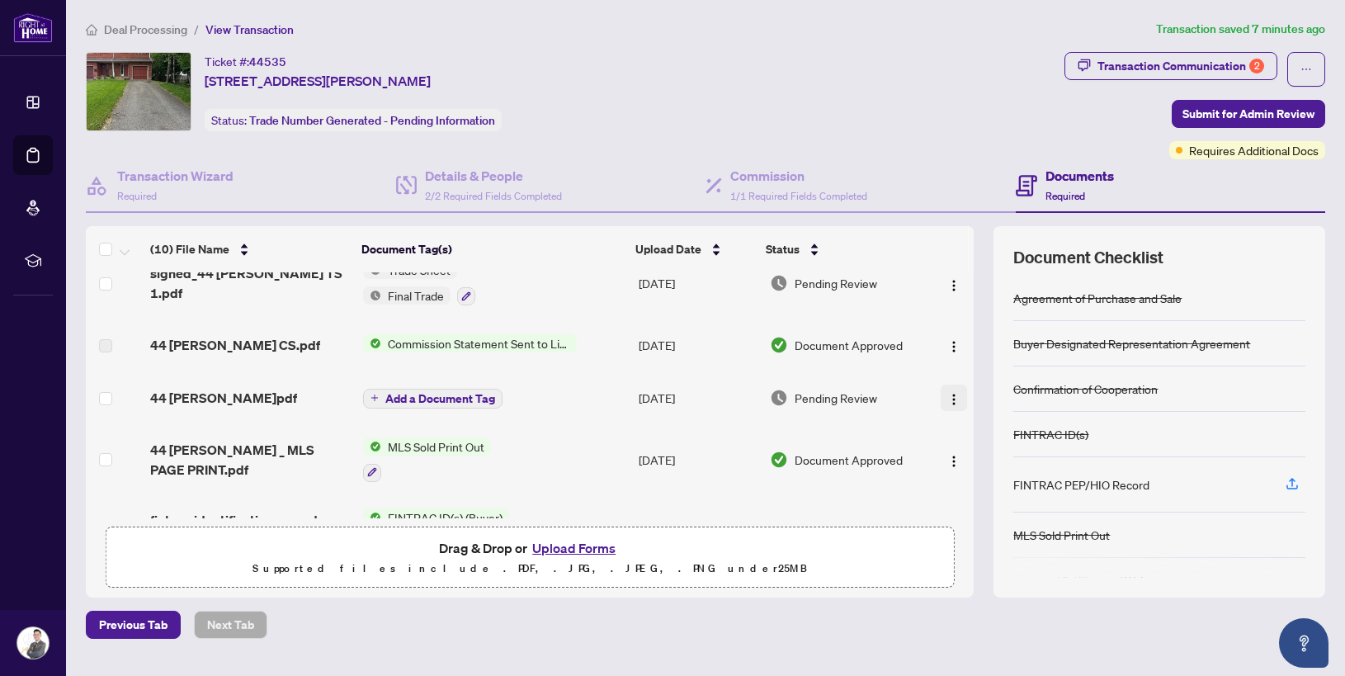
click at [947, 394] on img "button" at bounding box center [953, 399] width 13 height 13
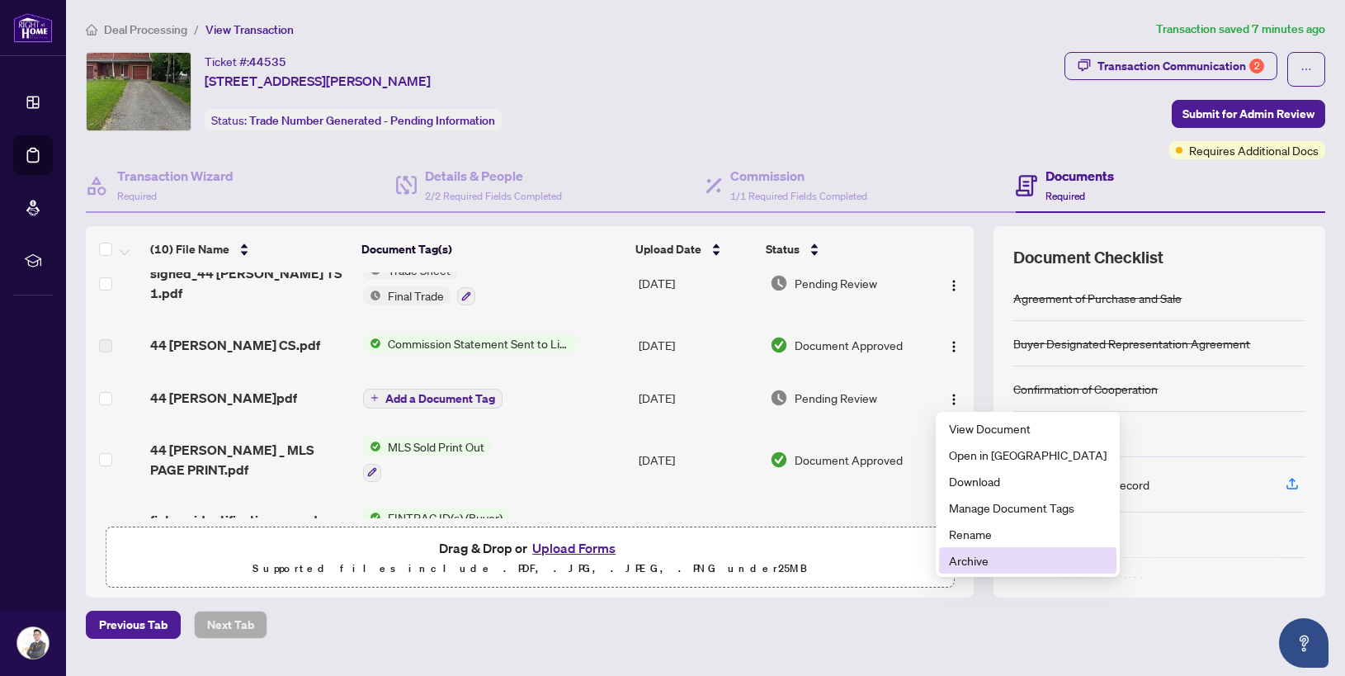
click at [981, 563] on span "Archive" at bounding box center [1028, 560] width 158 height 18
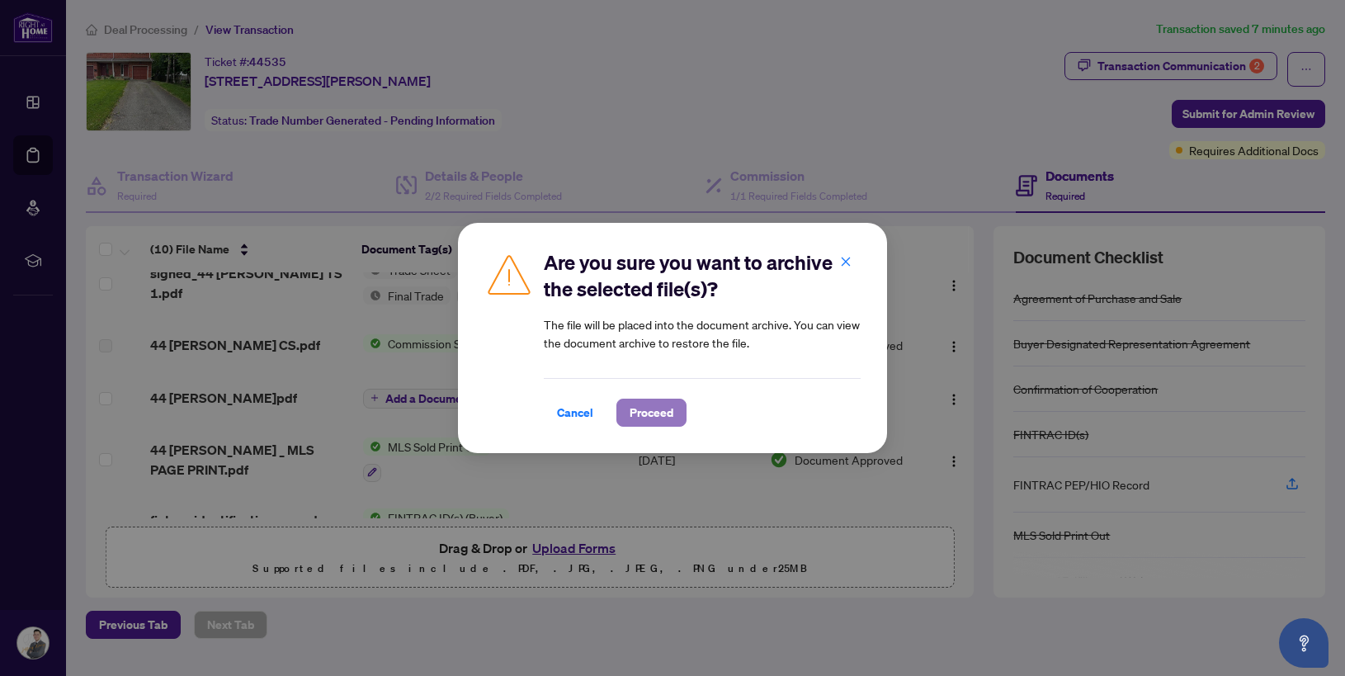
click at [668, 418] on span "Proceed" at bounding box center [652, 412] width 44 height 26
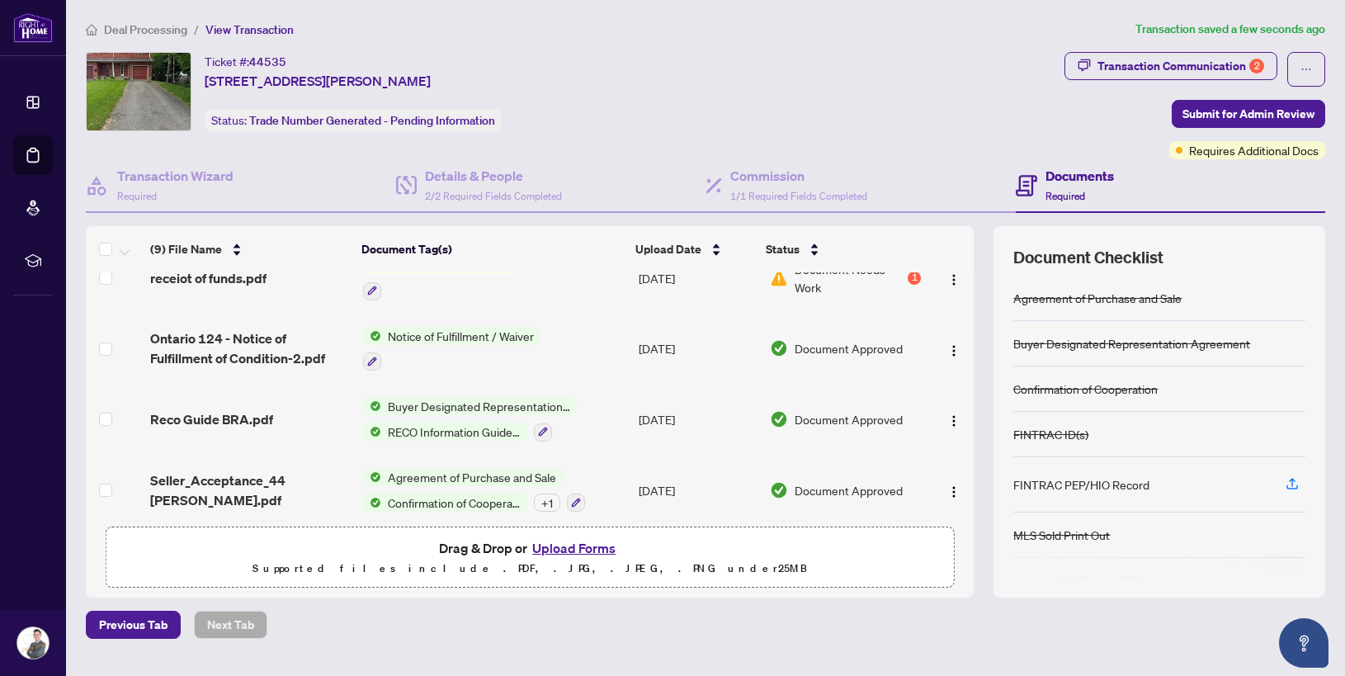
scroll to position [372, 0]
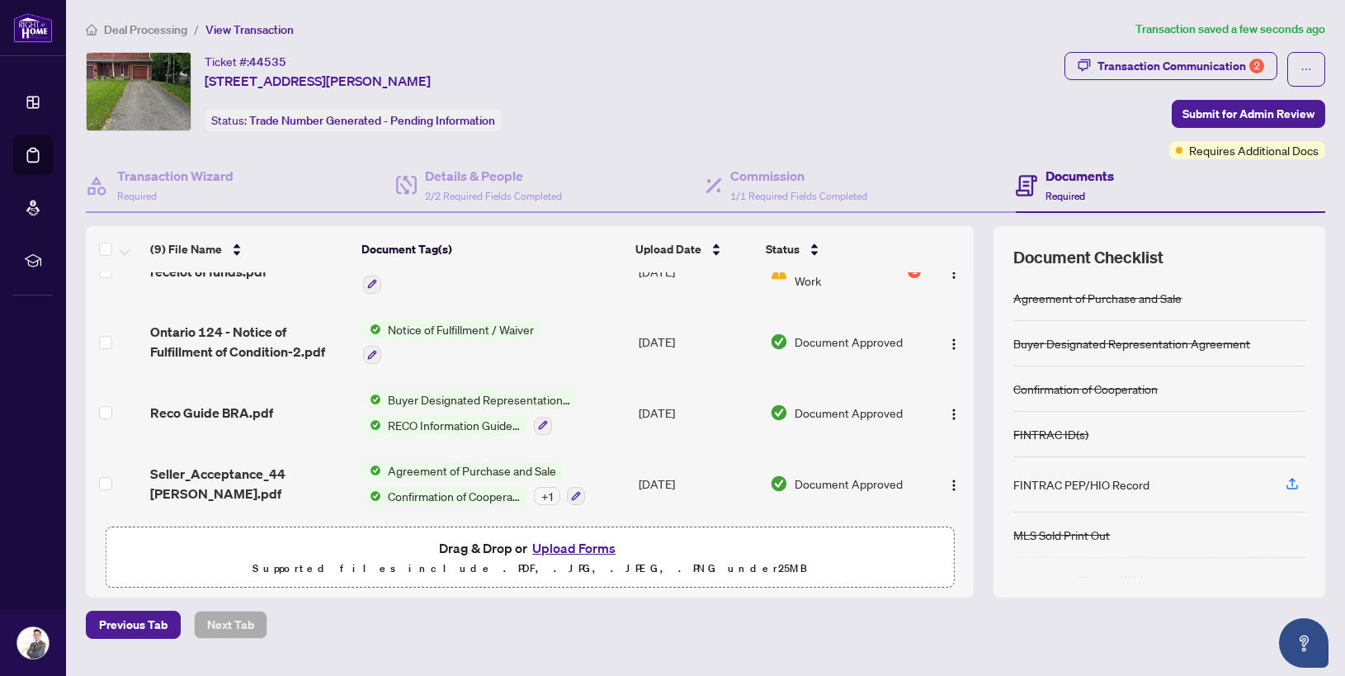
click at [594, 555] on button "Upload Forms" at bounding box center [573, 547] width 93 height 21
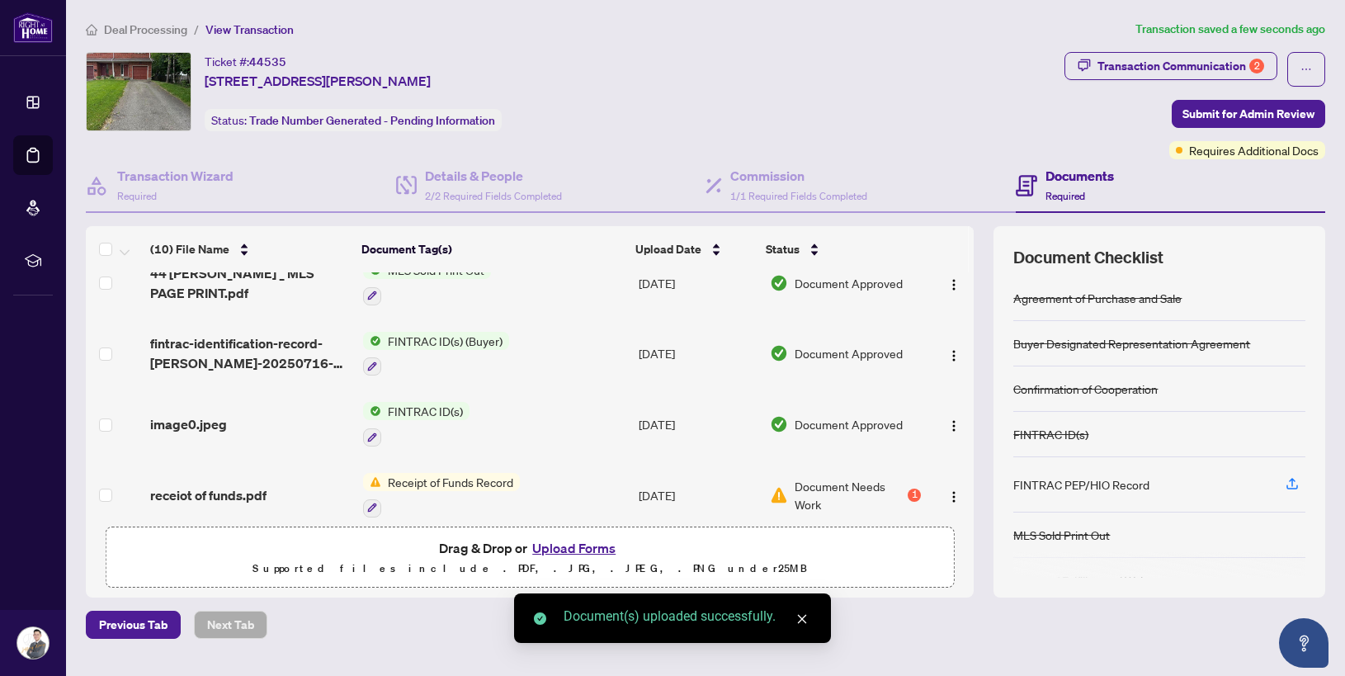
scroll to position [0, 0]
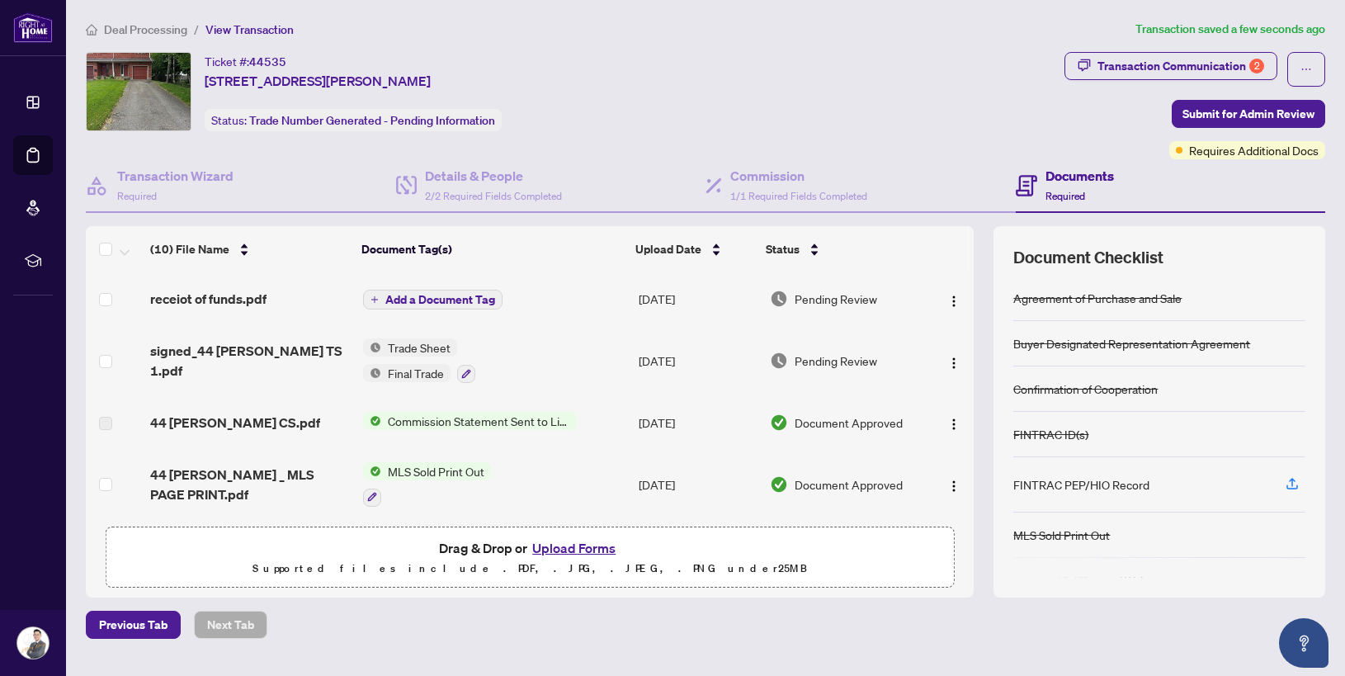
click at [425, 305] on button "Add a Document Tag" at bounding box center [432, 300] width 139 height 20
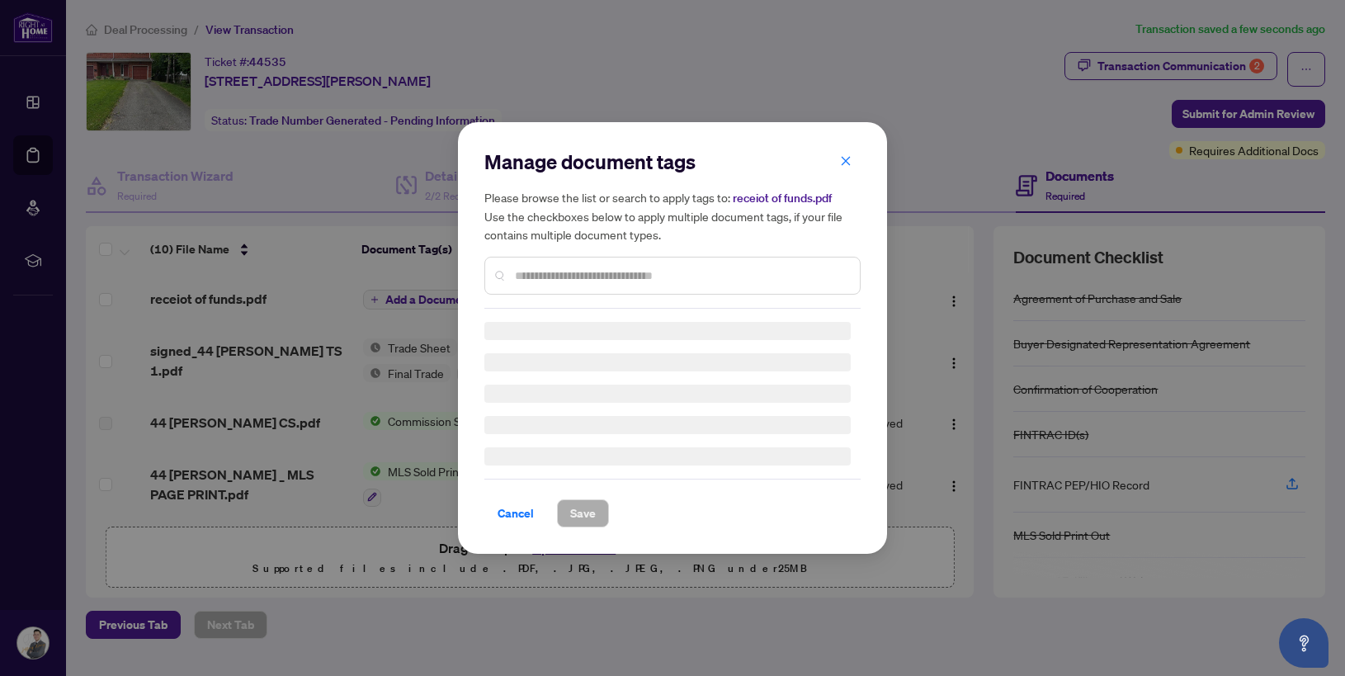
click at [551, 257] on div at bounding box center [672, 276] width 376 height 38
click at [551, 283] on div "Manage document tags Please browse the list or search to apply tags to: receiot…" at bounding box center [672, 338] width 376 height 379
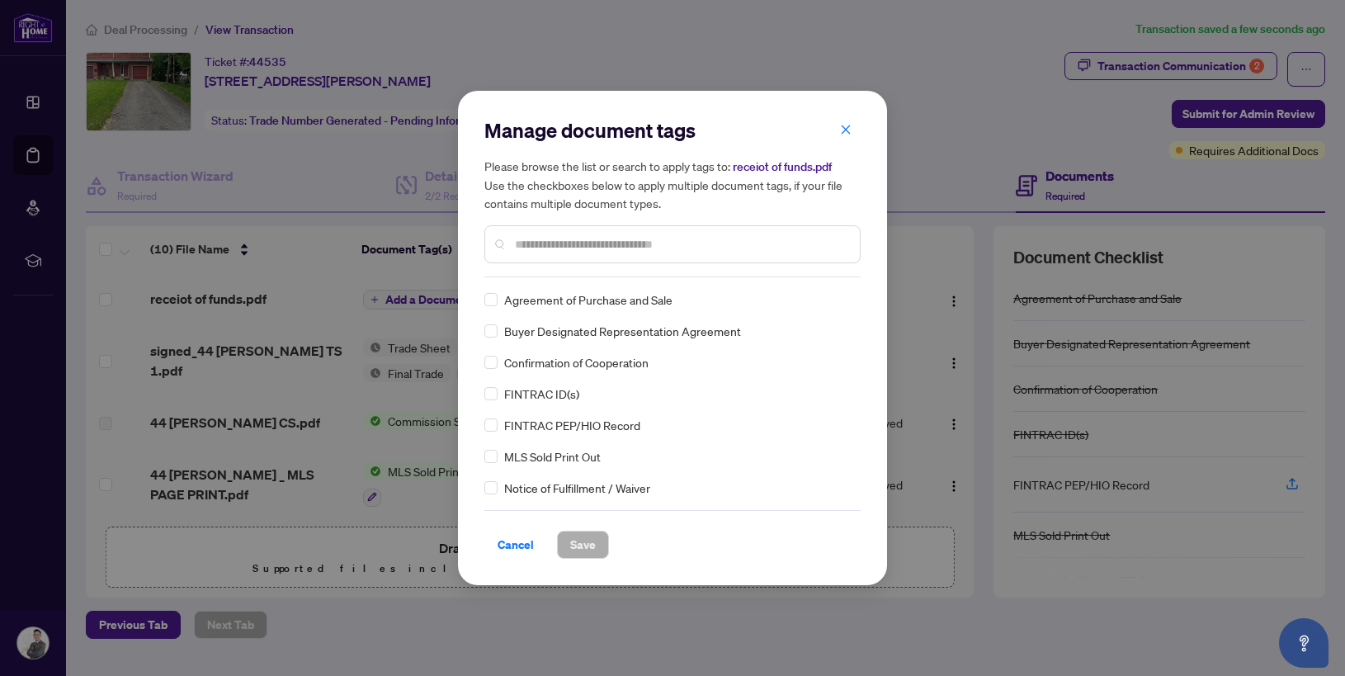
click at [533, 248] on input "text" at bounding box center [681, 244] width 332 height 18
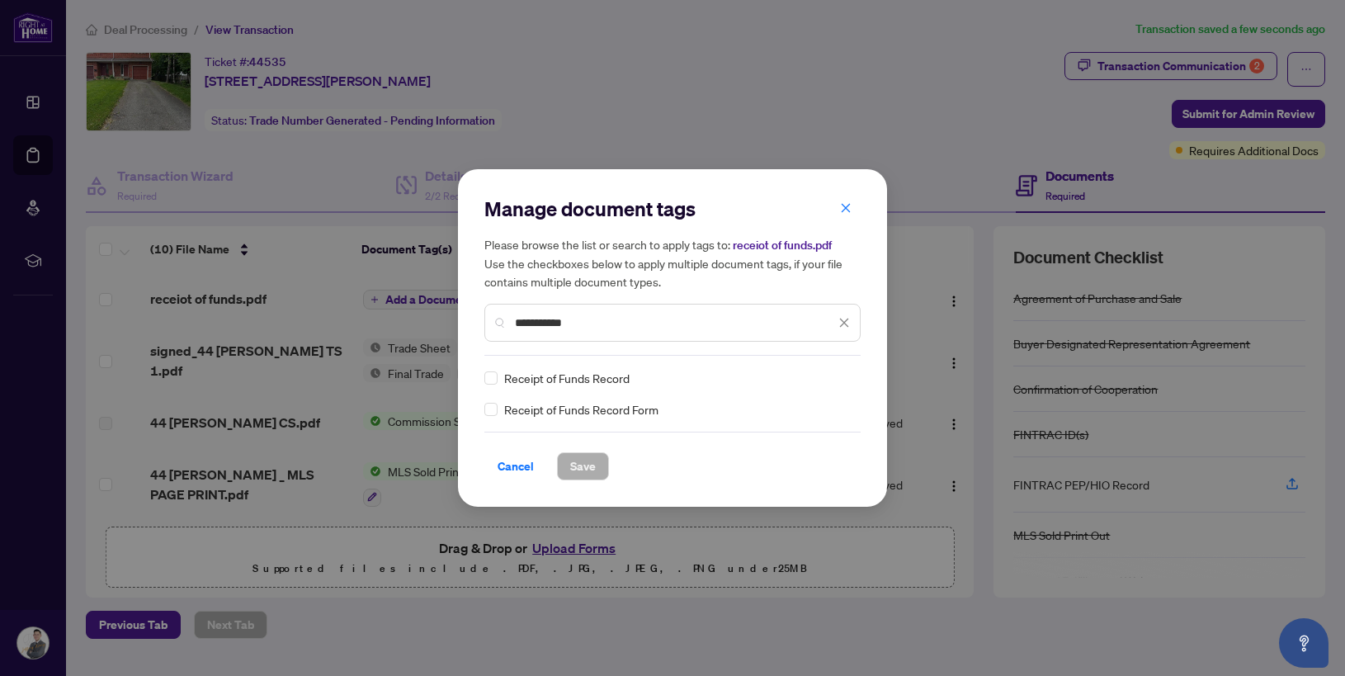
type input "**********"
click at [574, 465] on span "Save" at bounding box center [583, 466] width 26 height 26
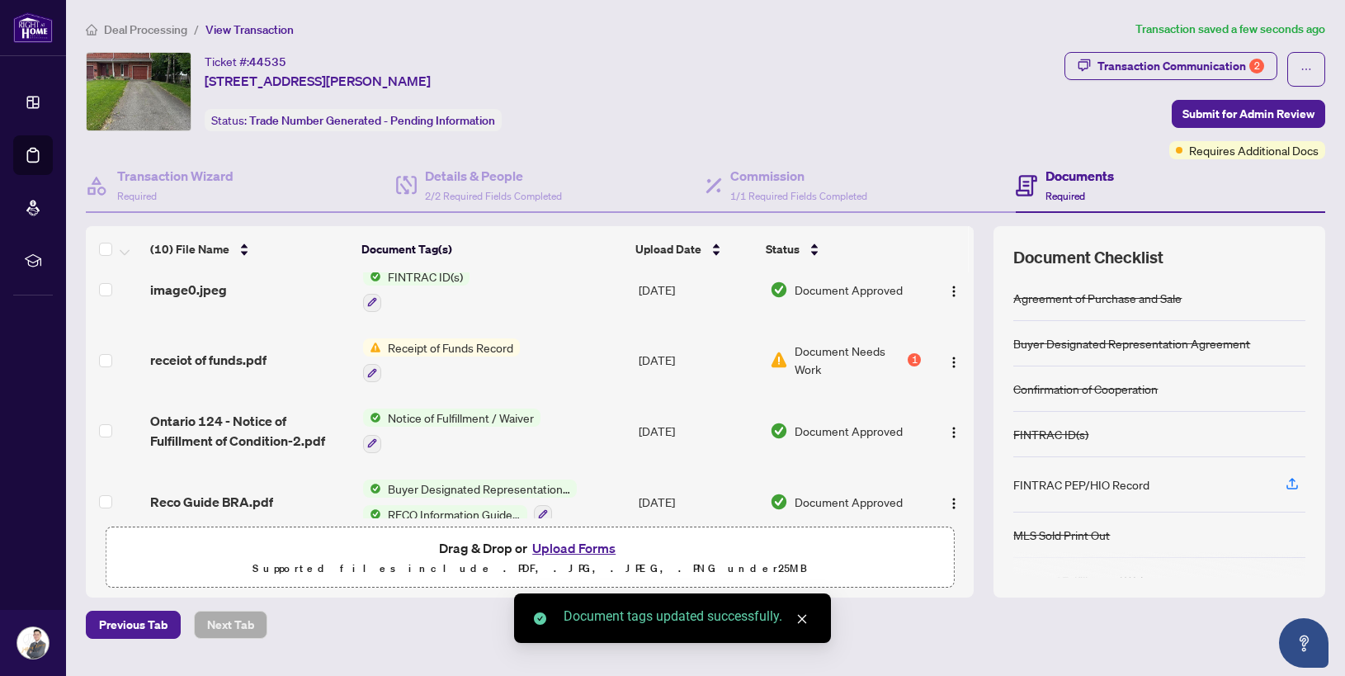
scroll to position [361, 0]
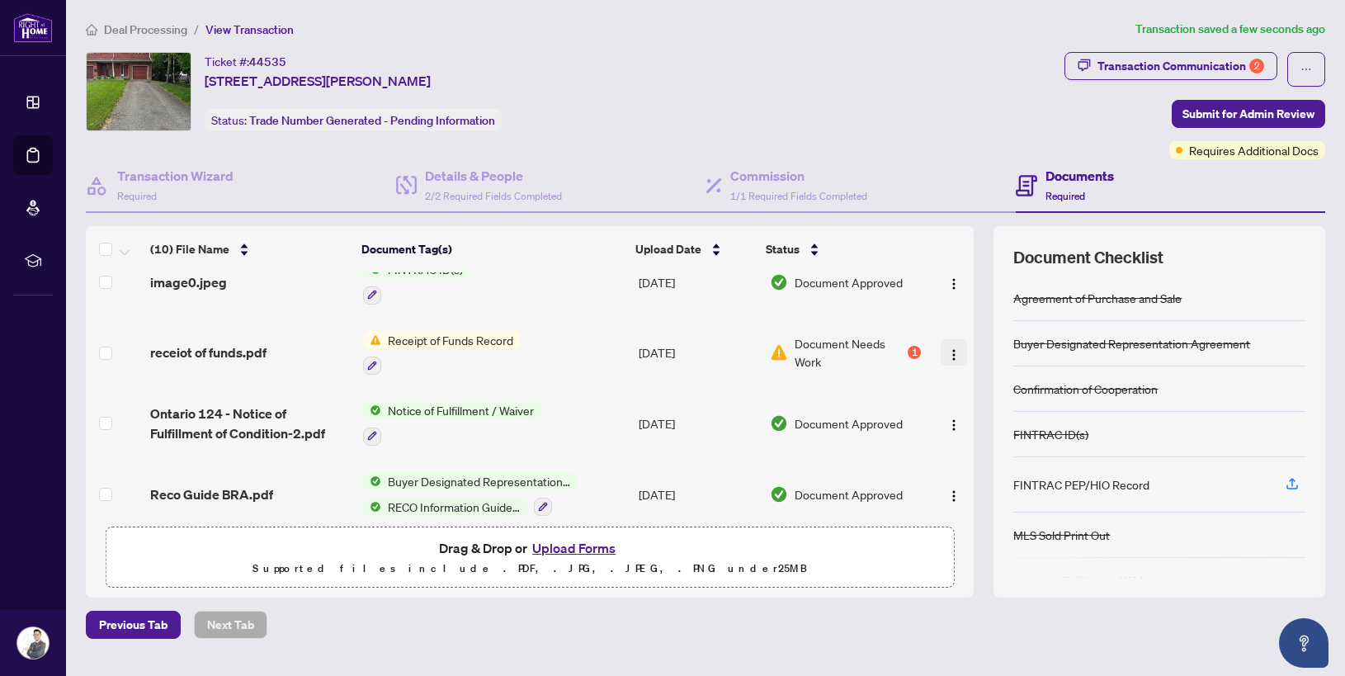
click at [954, 355] on span "button" at bounding box center [953, 352] width 13 height 18
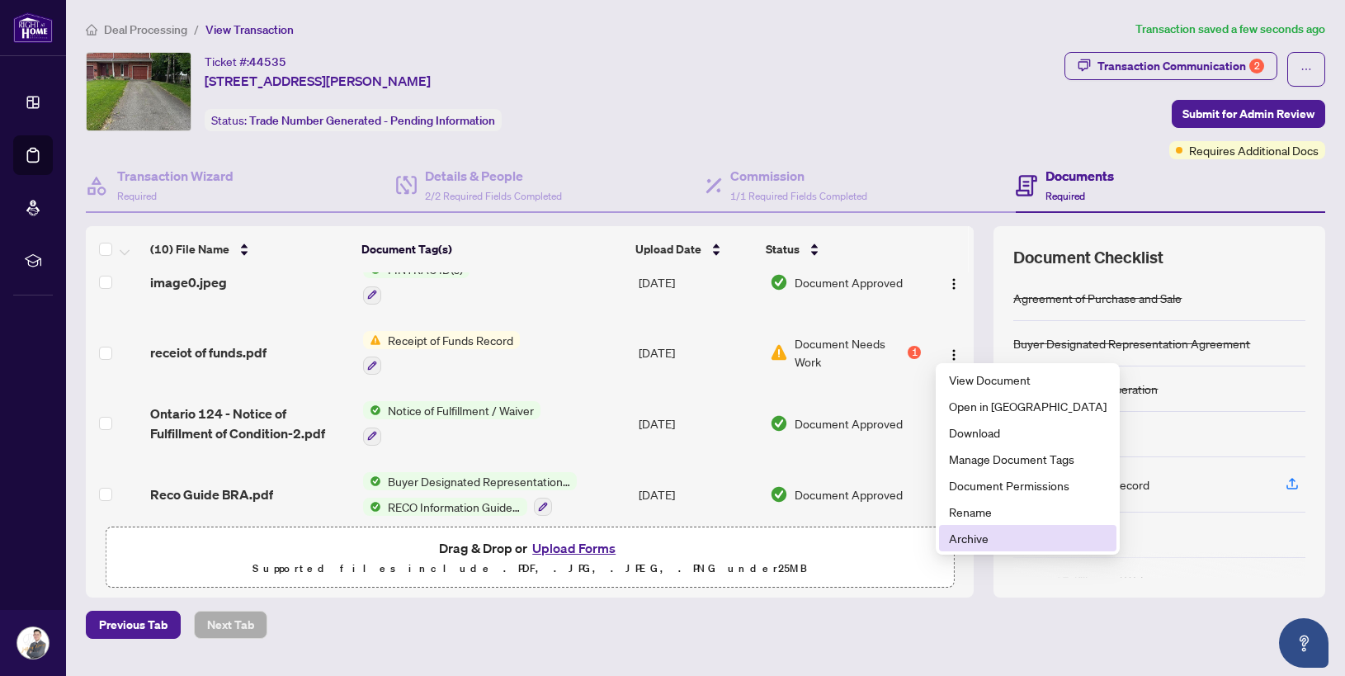
click at [992, 530] on span "Archive" at bounding box center [1028, 538] width 158 height 18
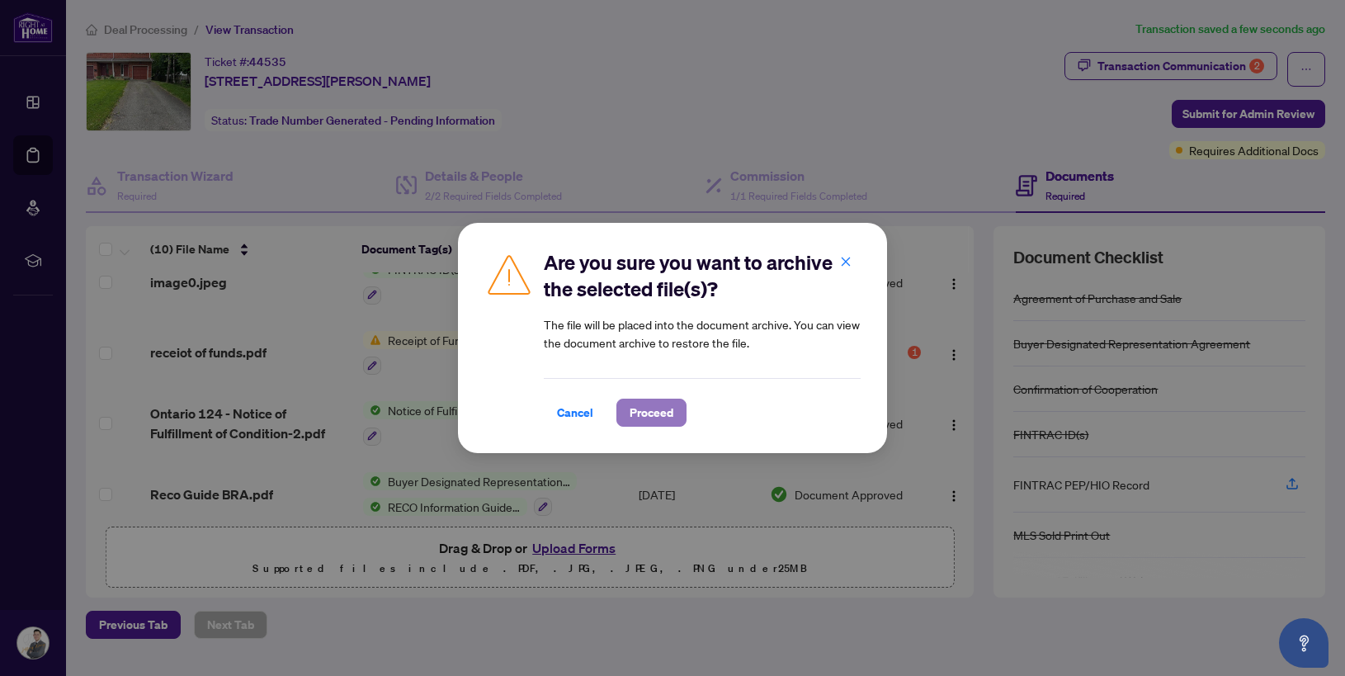
click at [648, 412] on span "Proceed" at bounding box center [652, 412] width 44 height 26
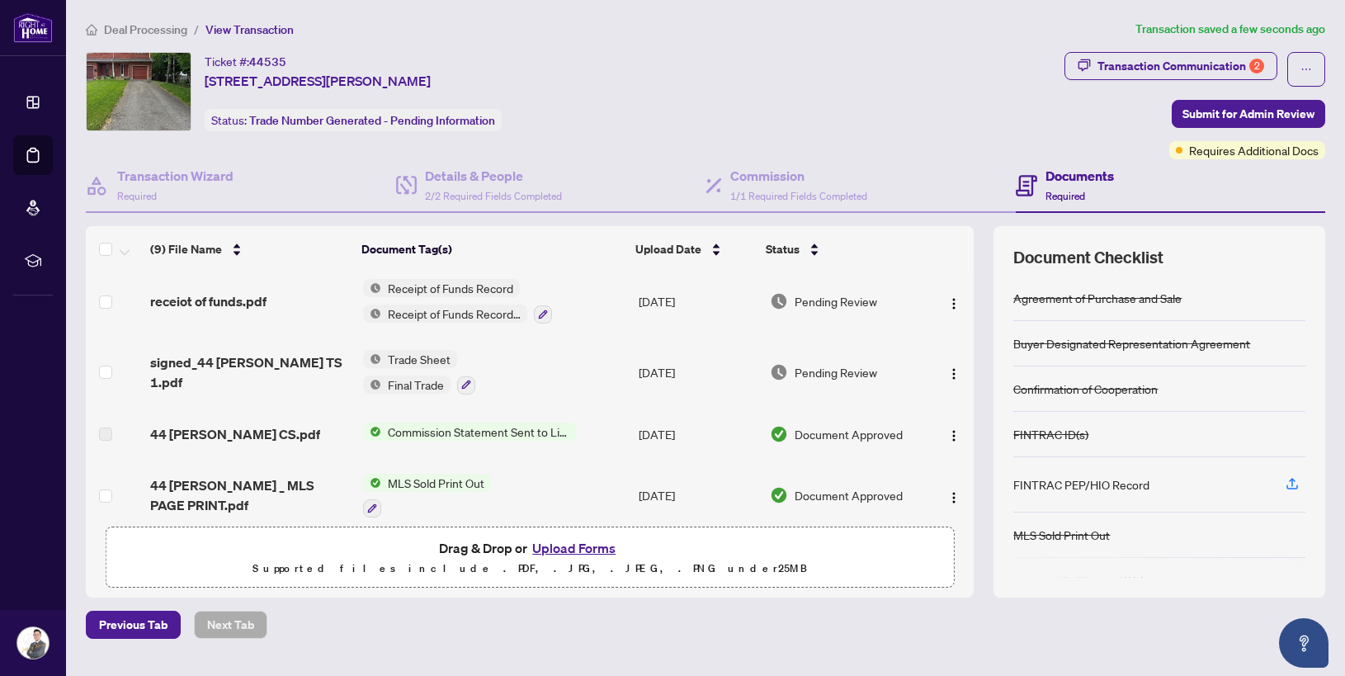
scroll to position [0, 0]
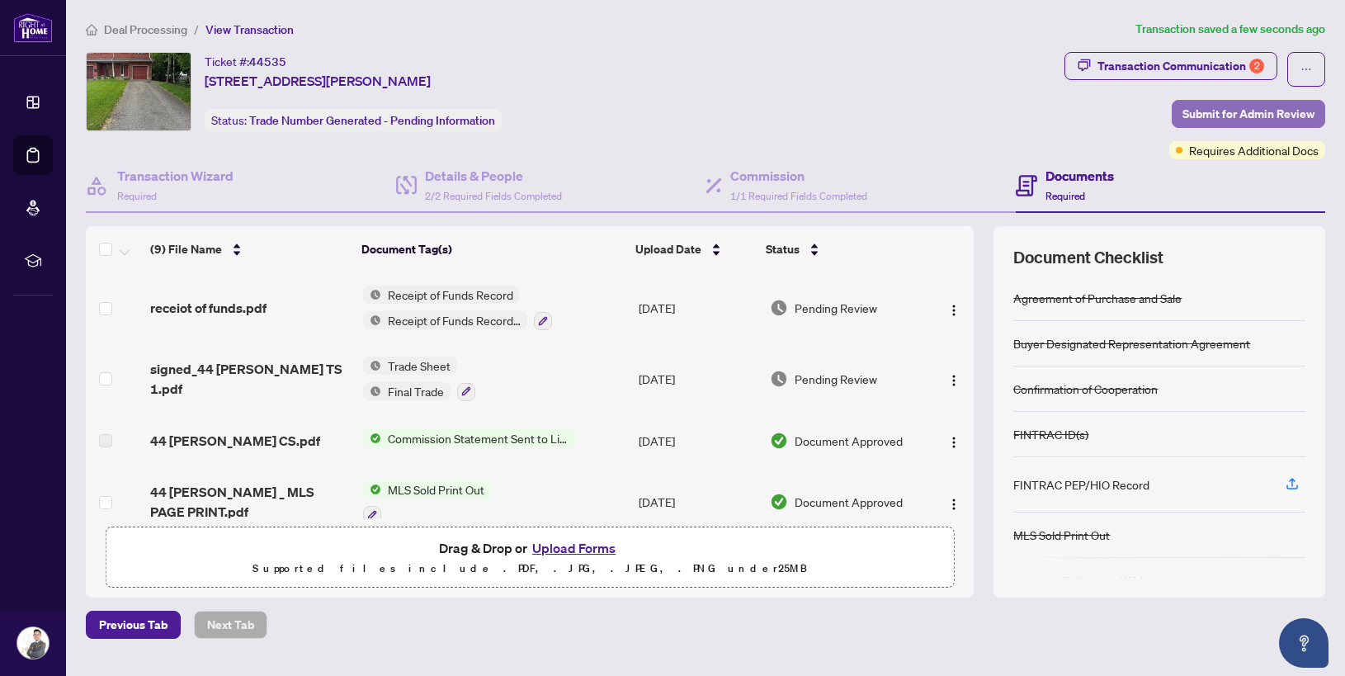
click at [1230, 107] on span "Submit for Admin Review" at bounding box center [1249, 114] width 132 height 26
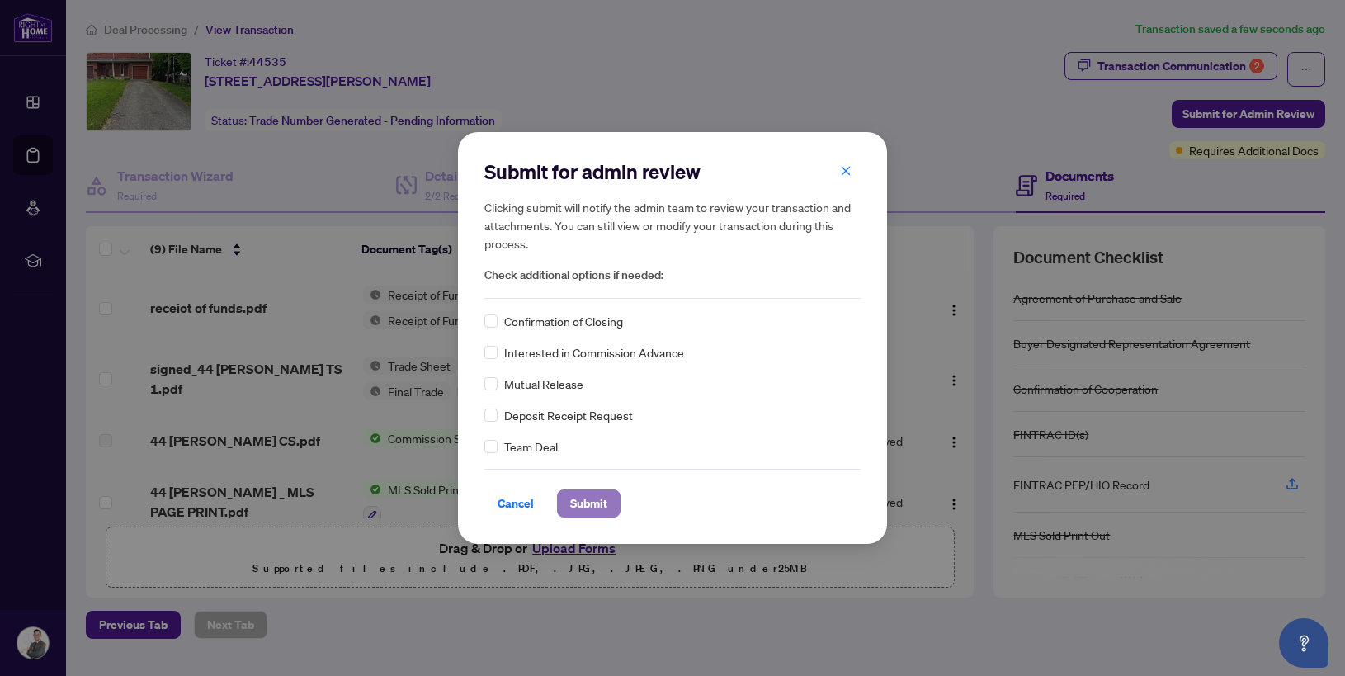
click at [606, 503] on span "Submit" at bounding box center [588, 503] width 37 height 26
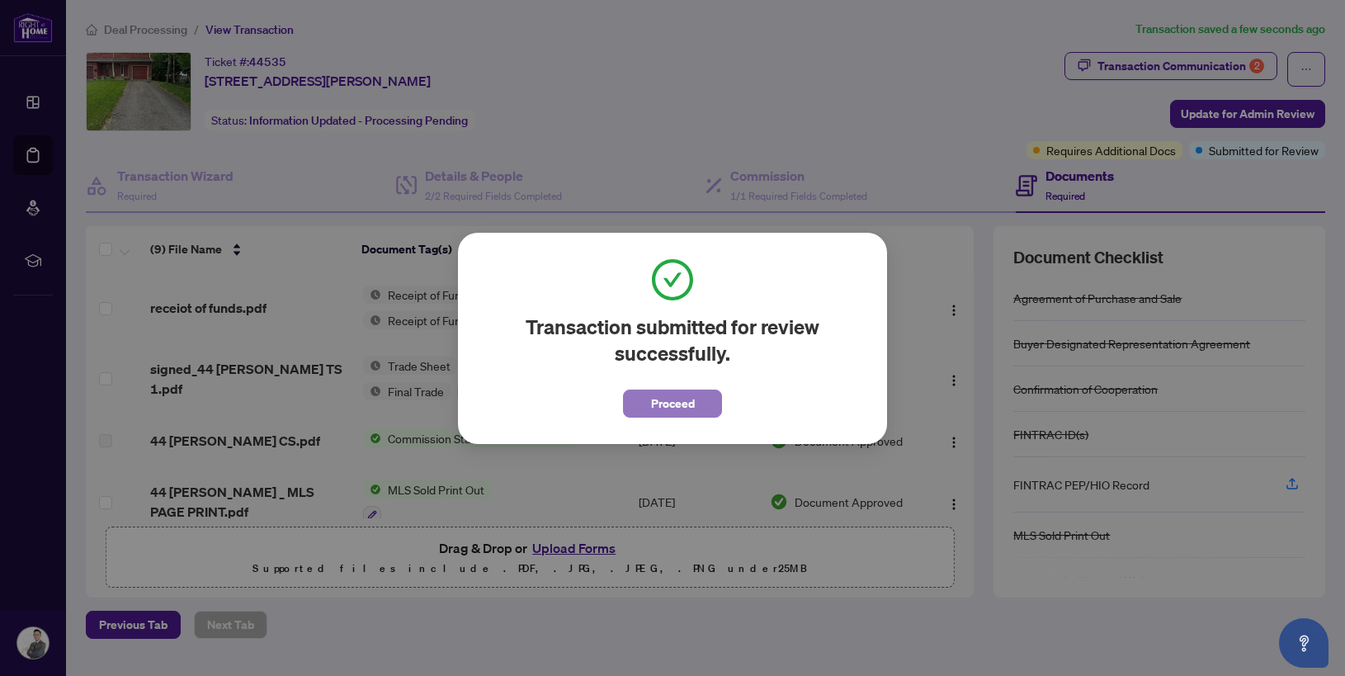
click at [686, 397] on span "Proceed" at bounding box center [673, 403] width 44 height 26
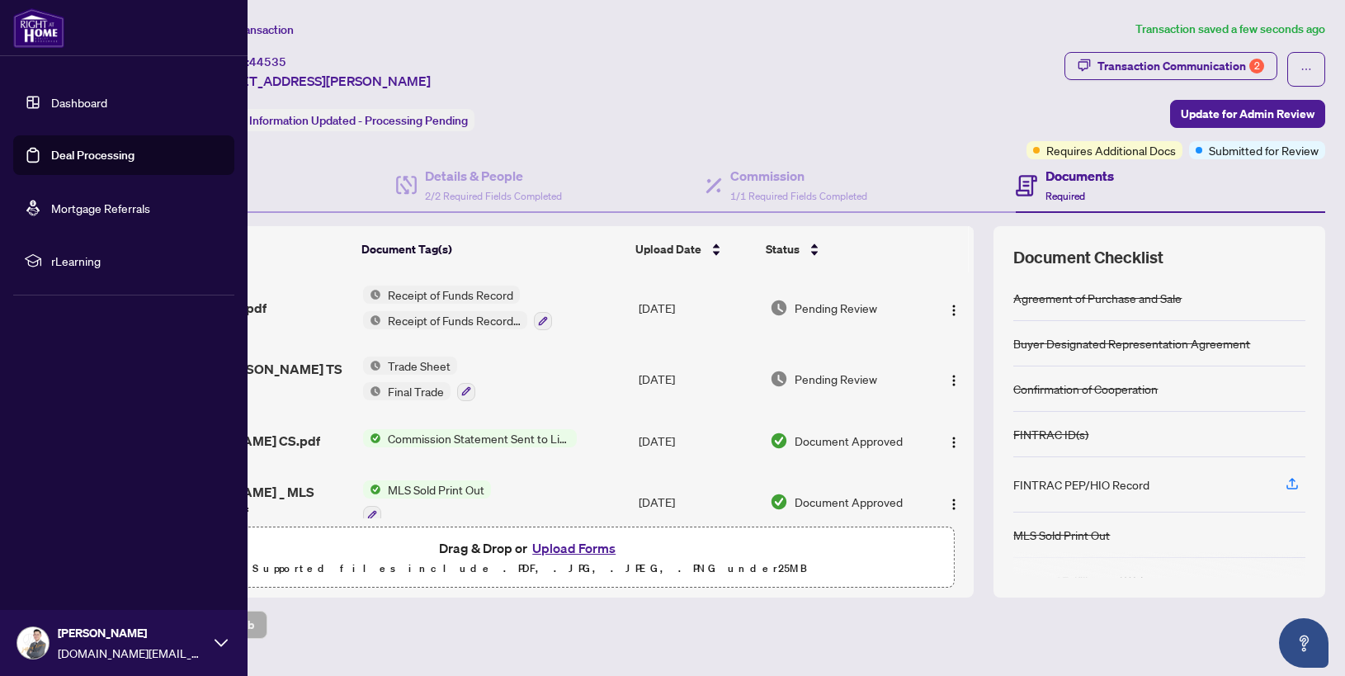
click at [79, 163] on link "Deal Processing" at bounding box center [92, 155] width 83 height 15
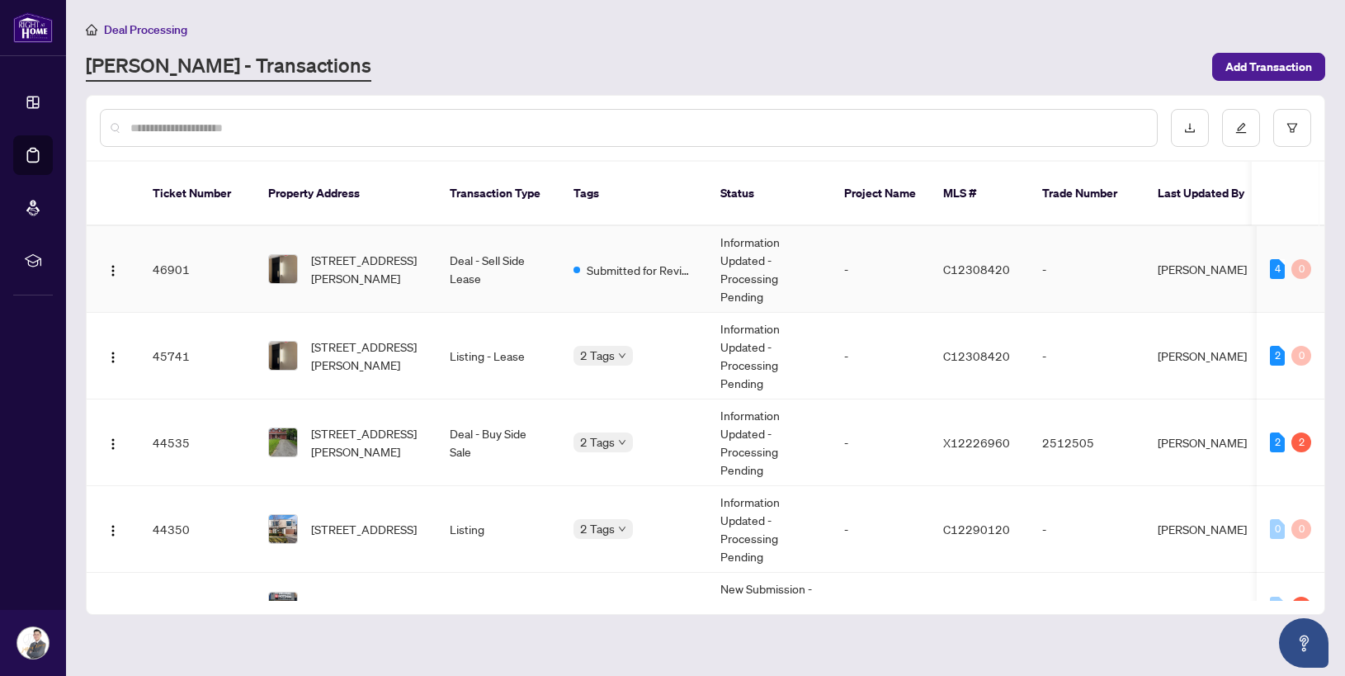
click at [852, 259] on td "-" at bounding box center [880, 269] width 99 height 87
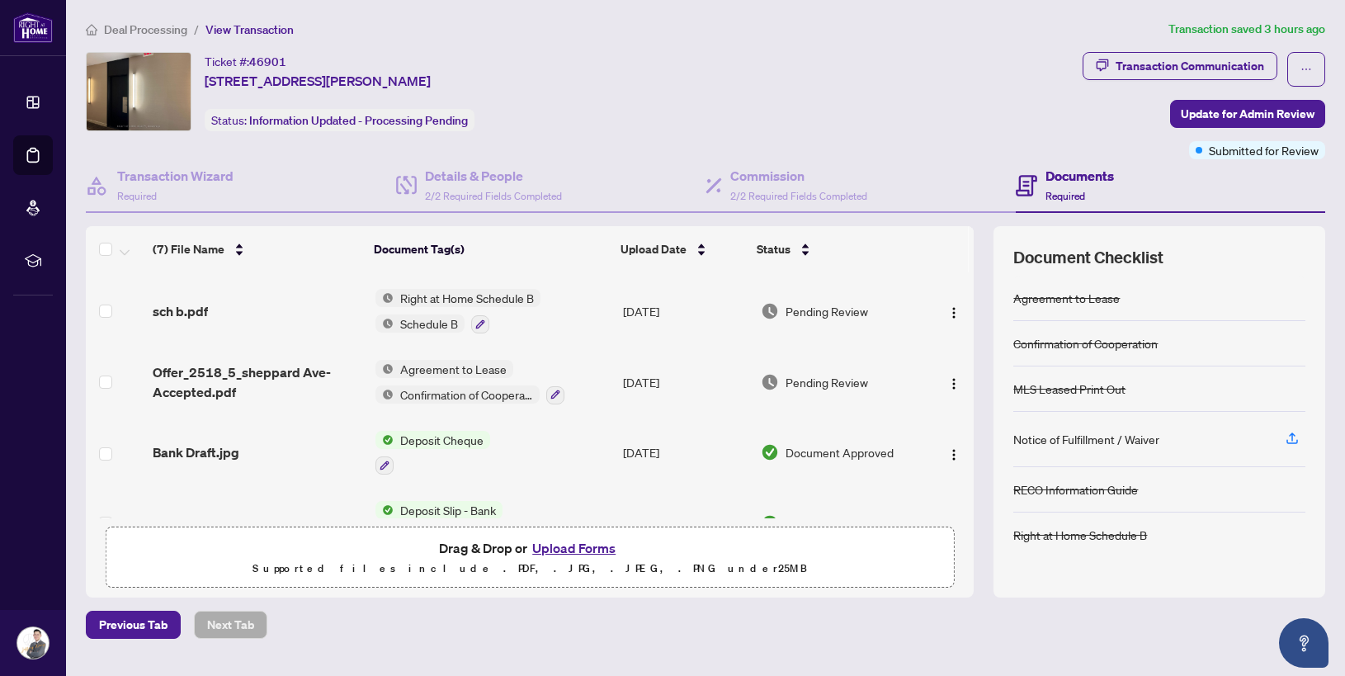
scroll to position [249, 0]
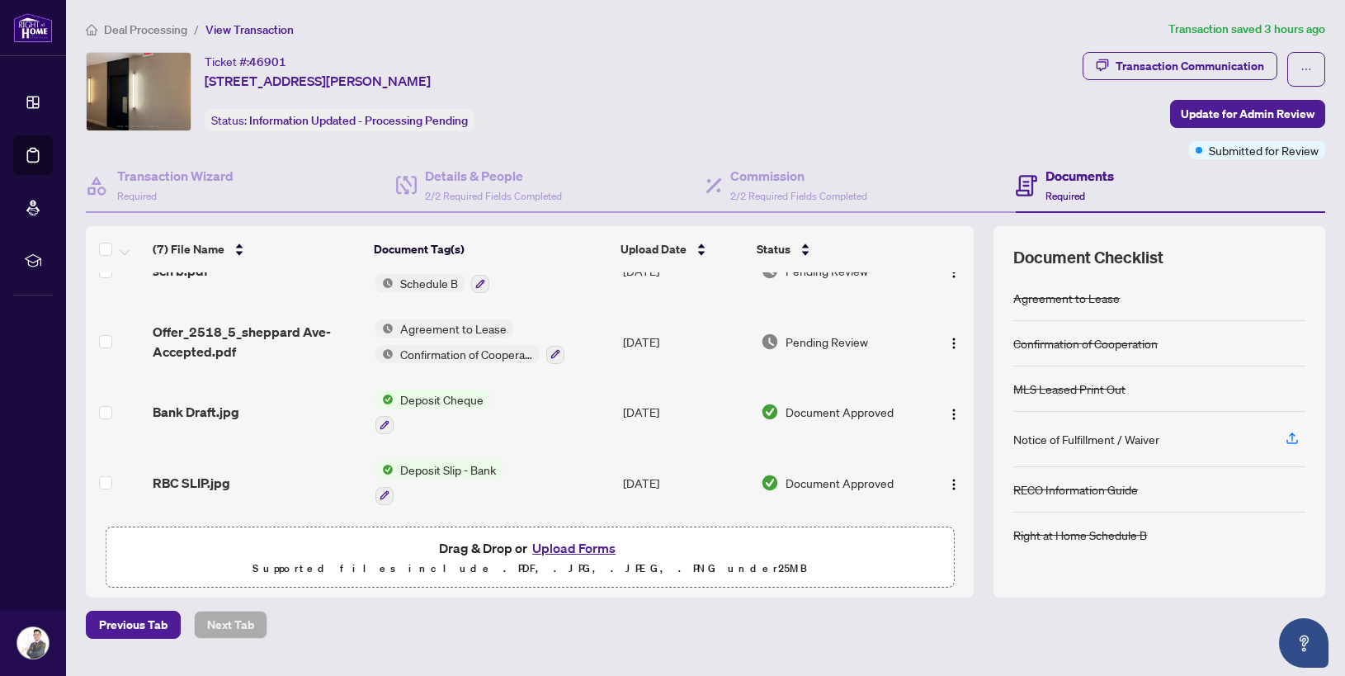
click at [578, 541] on button "Upload Forms" at bounding box center [573, 547] width 93 height 21
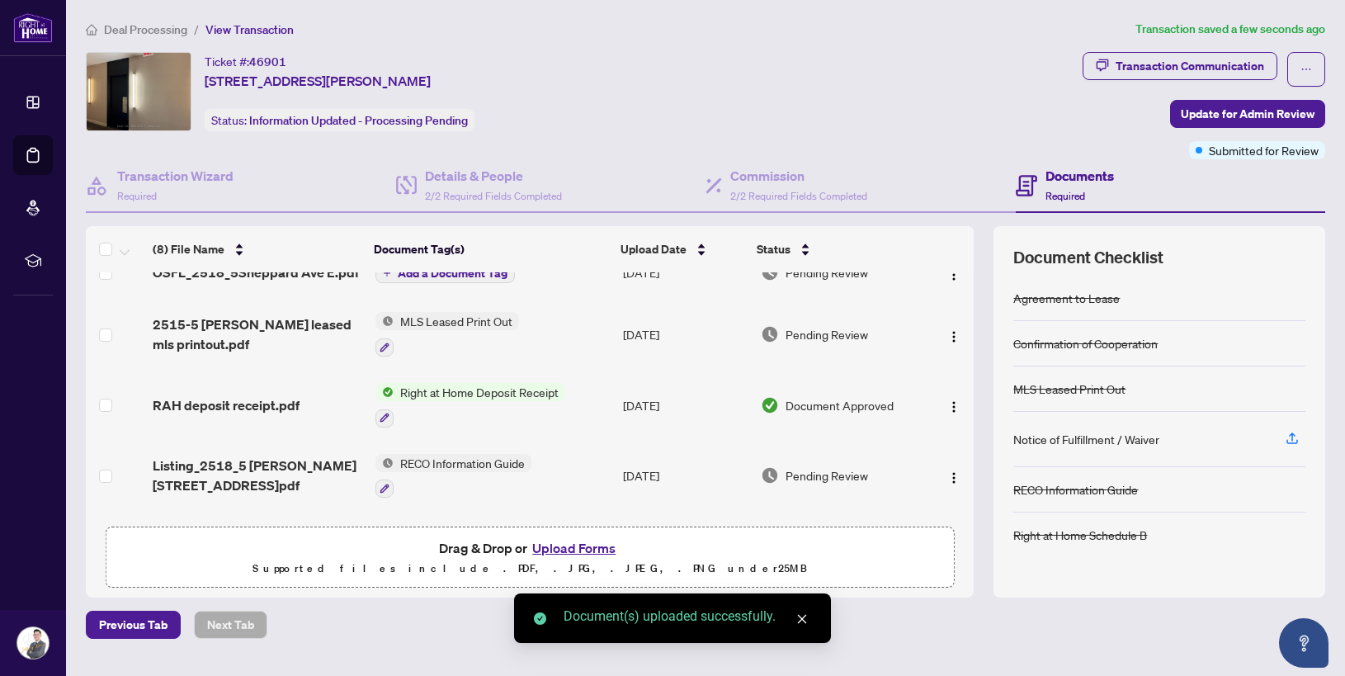
scroll to position [0, 0]
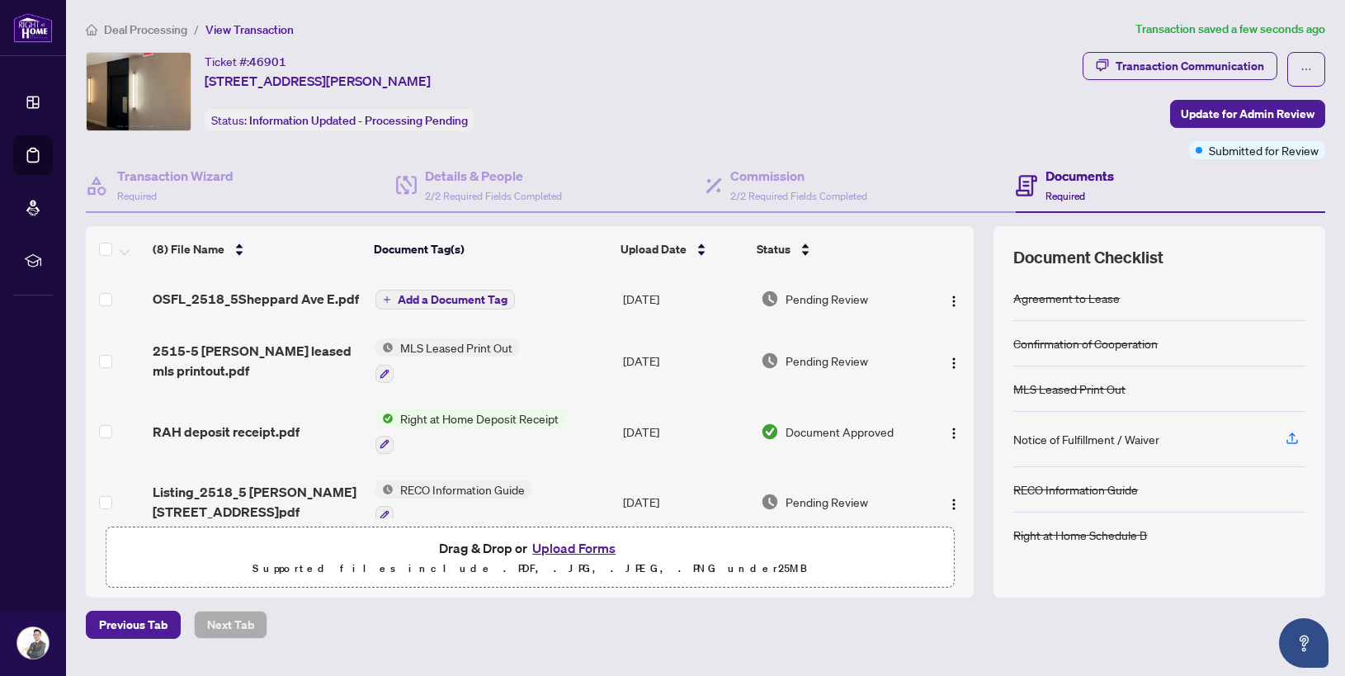
click at [475, 296] on span "Add a Document Tag" at bounding box center [453, 300] width 110 height 12
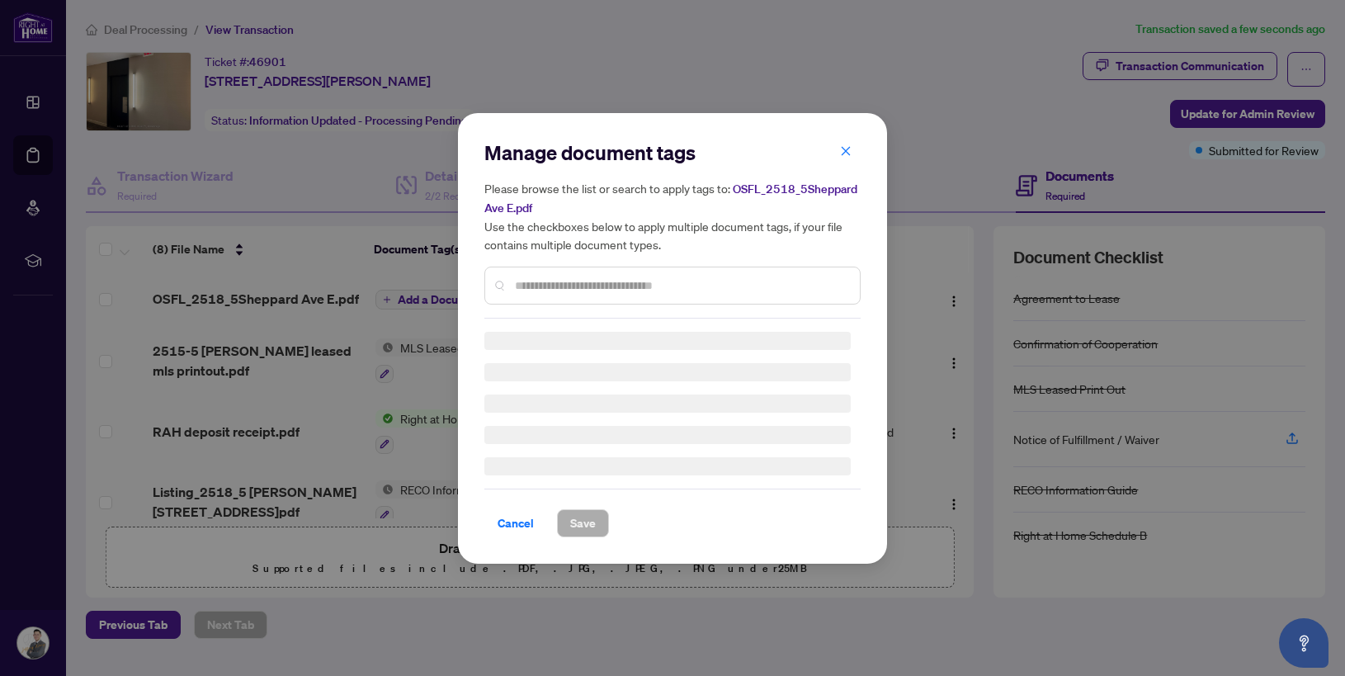
click at [631, 281] on input "text" at bounding box center [681, 285] width 332 height 18
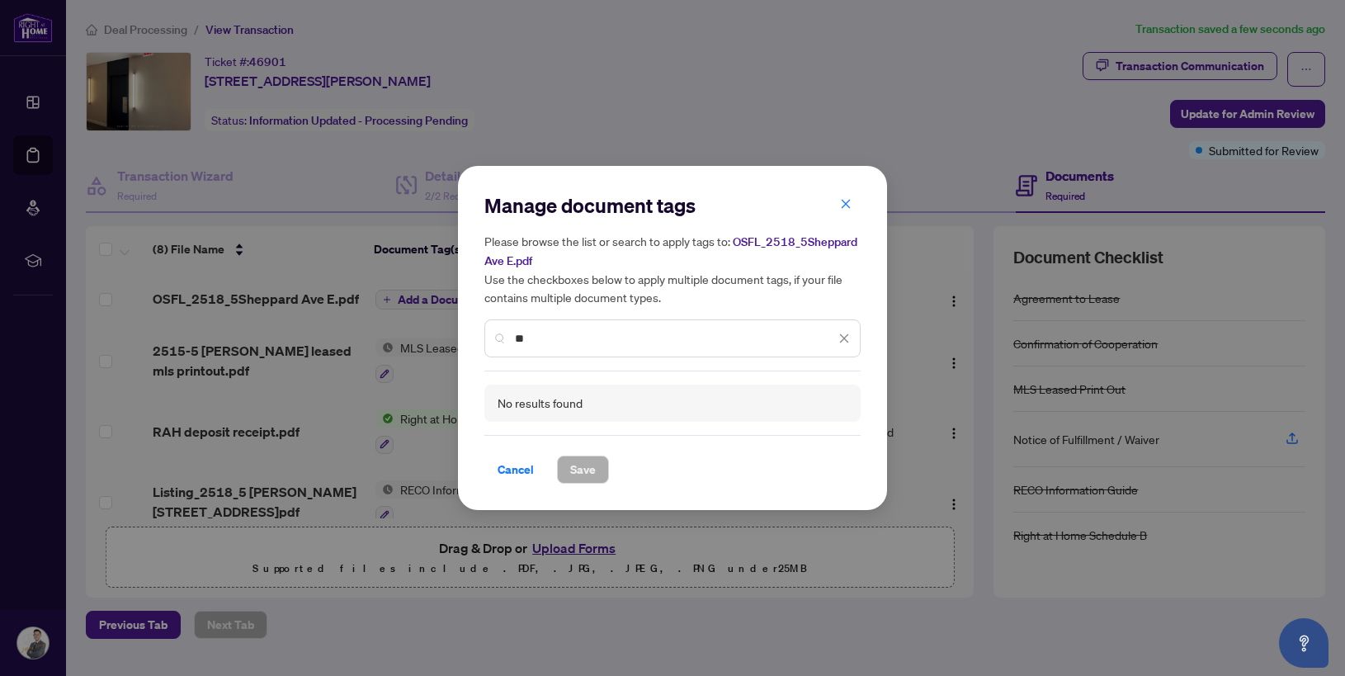
type input "*"
type input "**********"
click at [851, 201] on icon "close" at bounding box center [846, 204] width 12 height 12
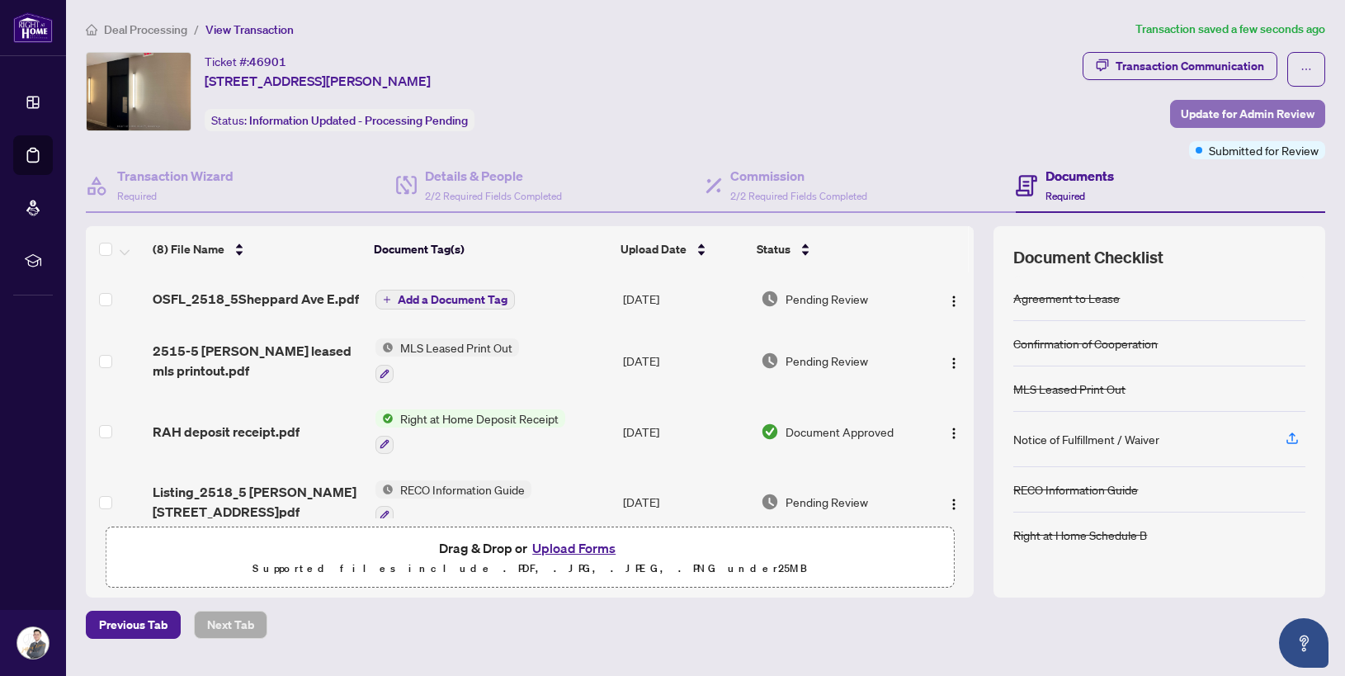
click at [1286, 120] on span "Update for Admin Review" at bounding box center [1248, 114] width 134 height 26
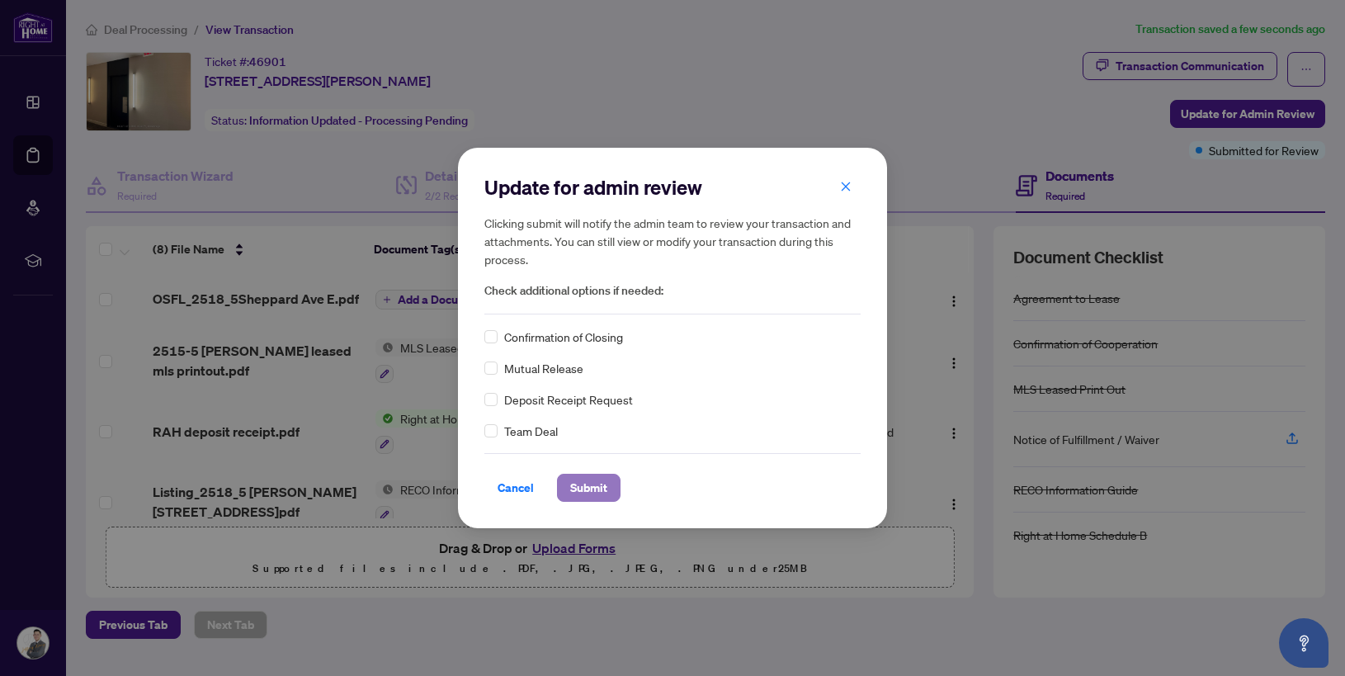
click at [595, 495] on span "Submit" at bounding box center [588, 488] width 37 height 26
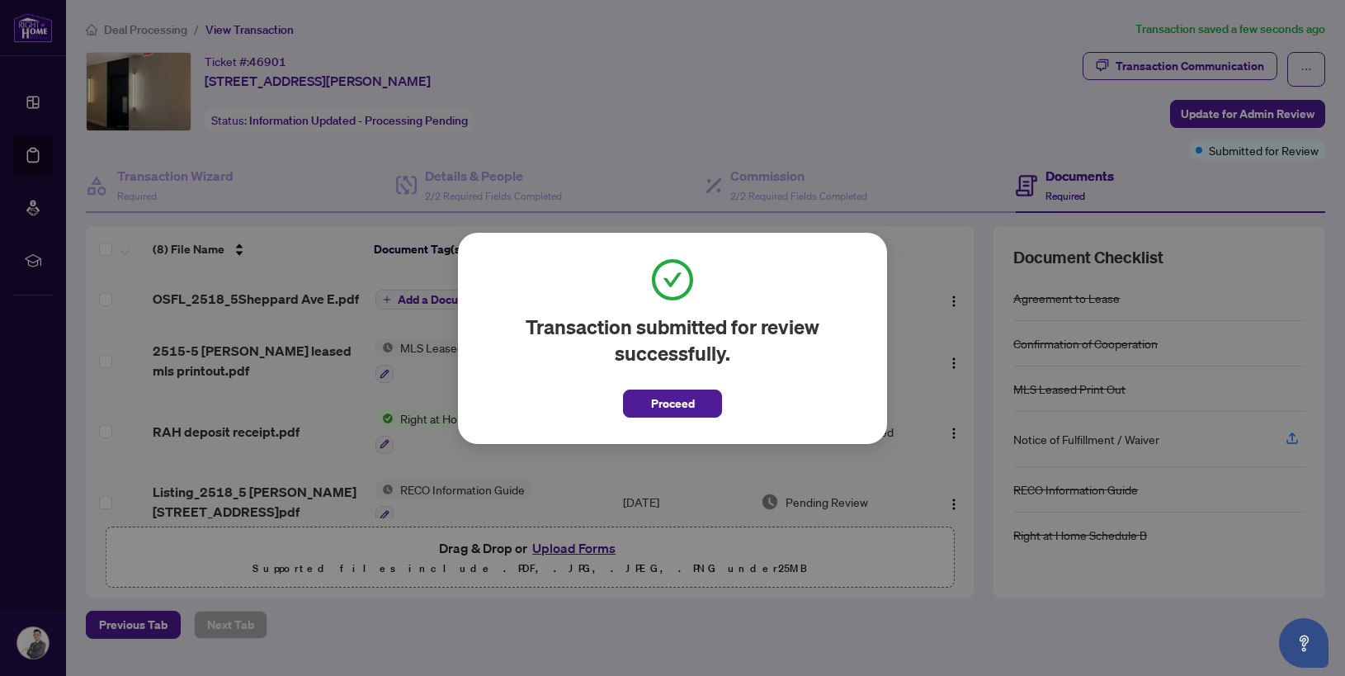
click at [39, 161] on div "Transaction submitted for review successfully. Proceed Cancel OK" at bounding box center [672, 338] width 1345 height 676
click at [34, 158] on div "Transaction submitted for review successfully. Proceed Cancel OK" at bounding box center [672, 338] width 1345 height 676
click at [677, 413] on span "Proceed" at bounding box center [673, 403] width 44 height 26
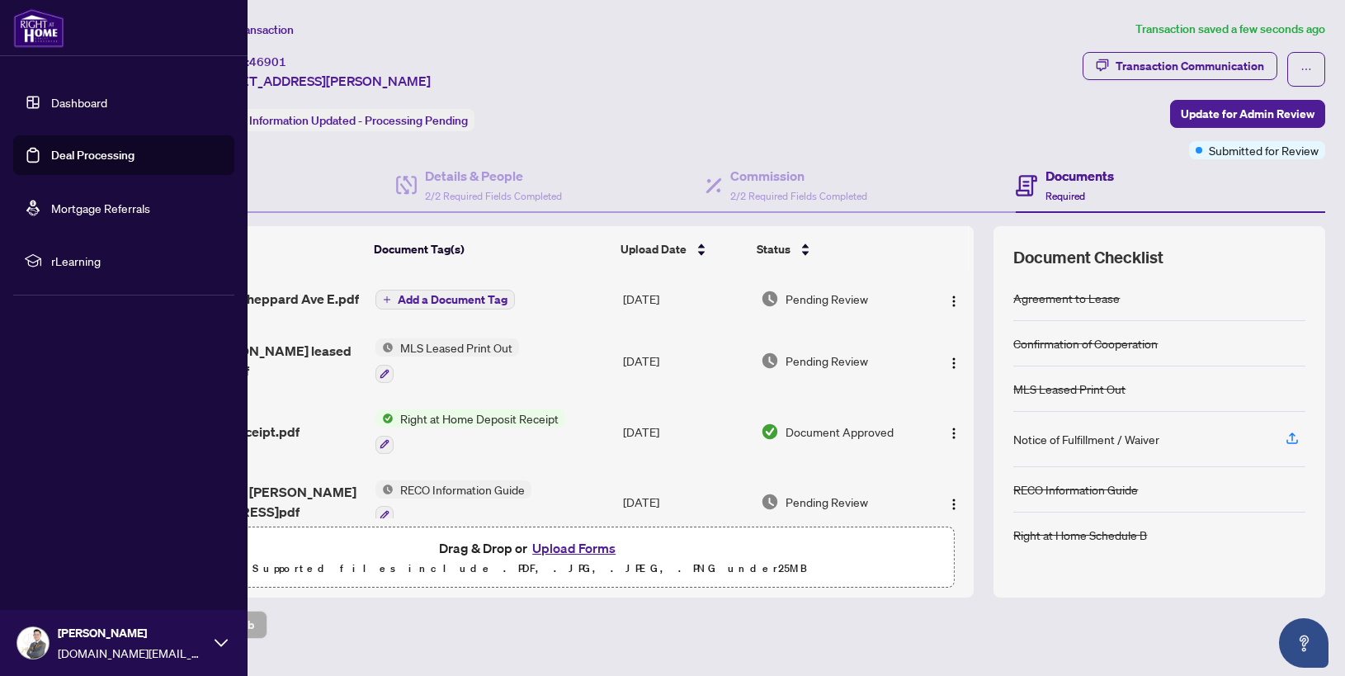
click at [51, 154] on link "Deal Processing" at bounding box center [92, 155] width 83 height 15
